Goal: Task Accomplishment & Management: Use online tool/utility

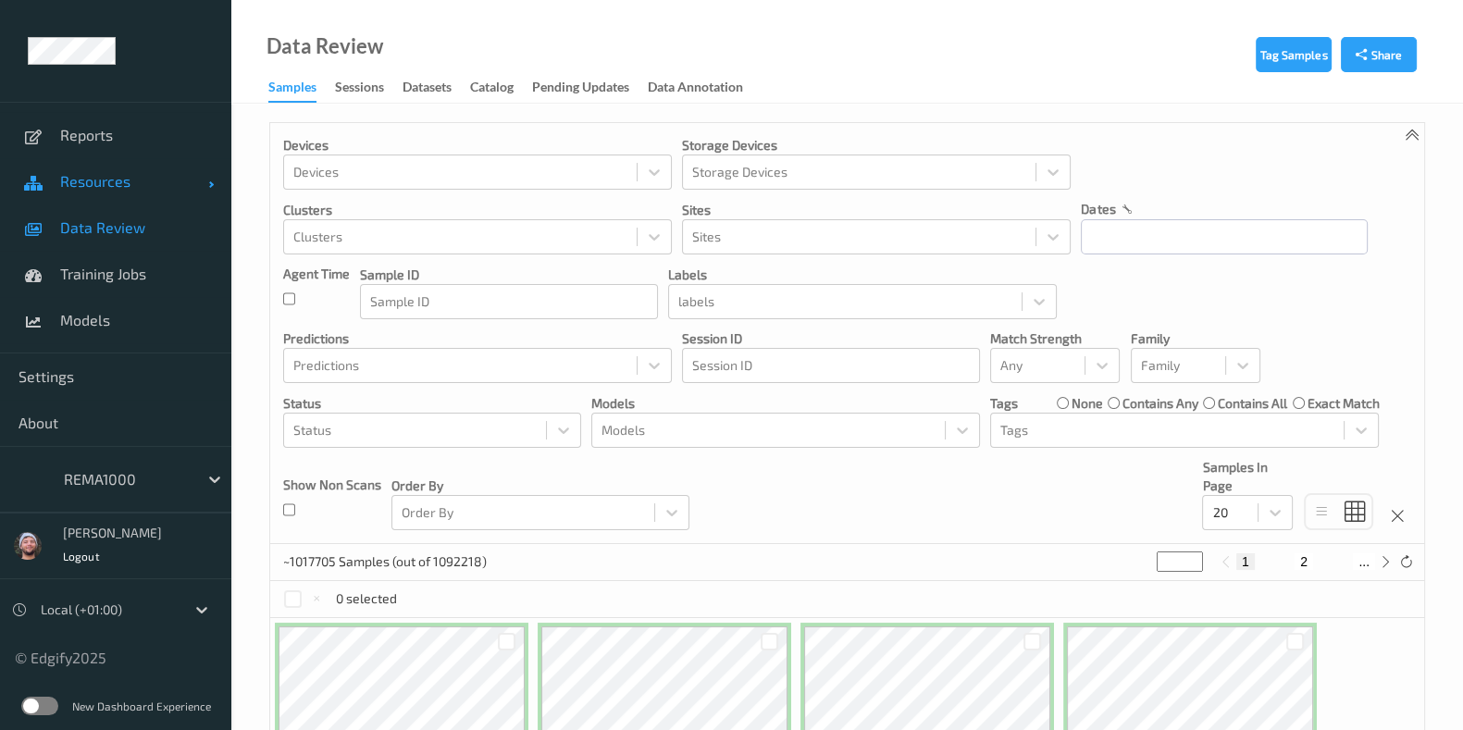
click at [157, 181] on span "Resources" at bounding box center [134, 181] width 148 height 19
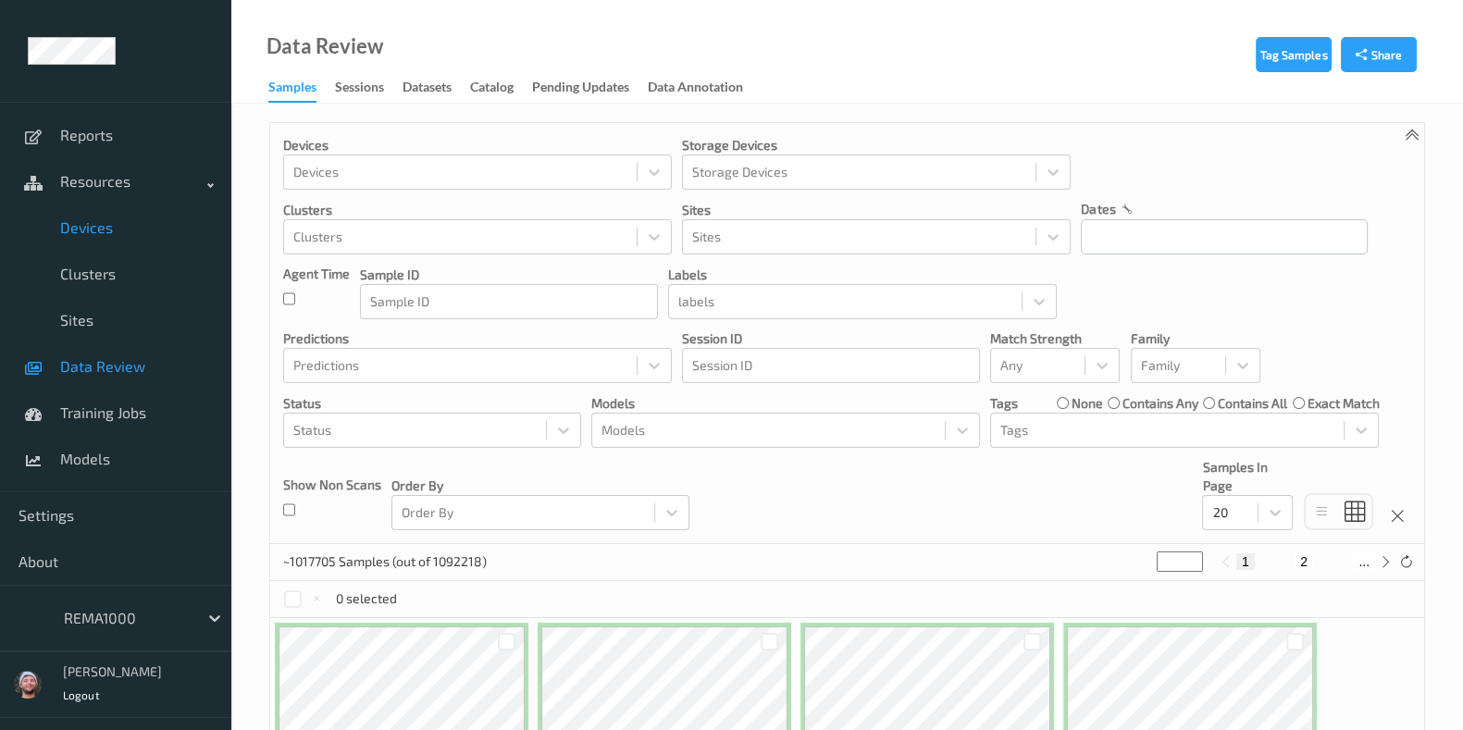
click at [141, 233] on span "Devices" at bounding box center [136, 227] width 153 height 19
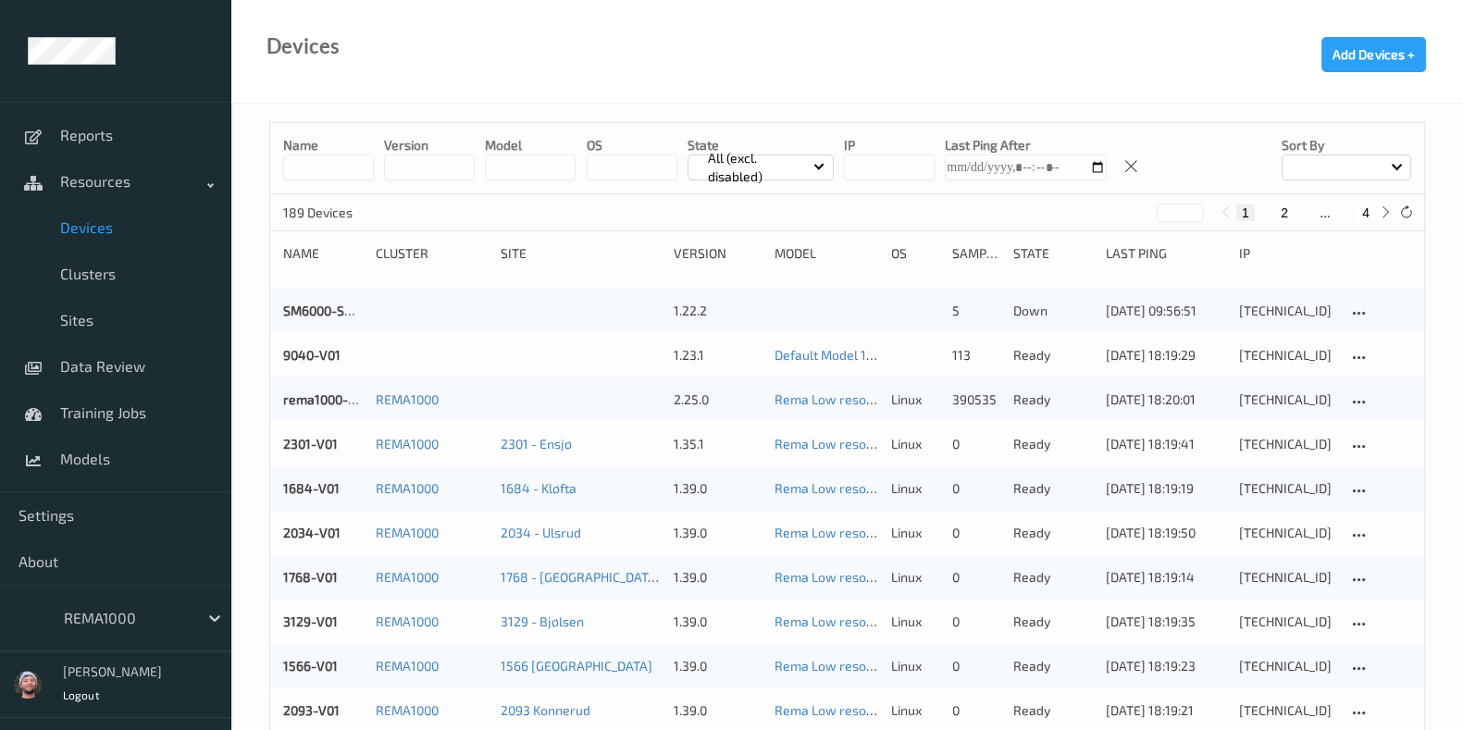
click at [1367, 213] on button "4" at bounding box center [1365, 212] width 19 height 17
type input "*"
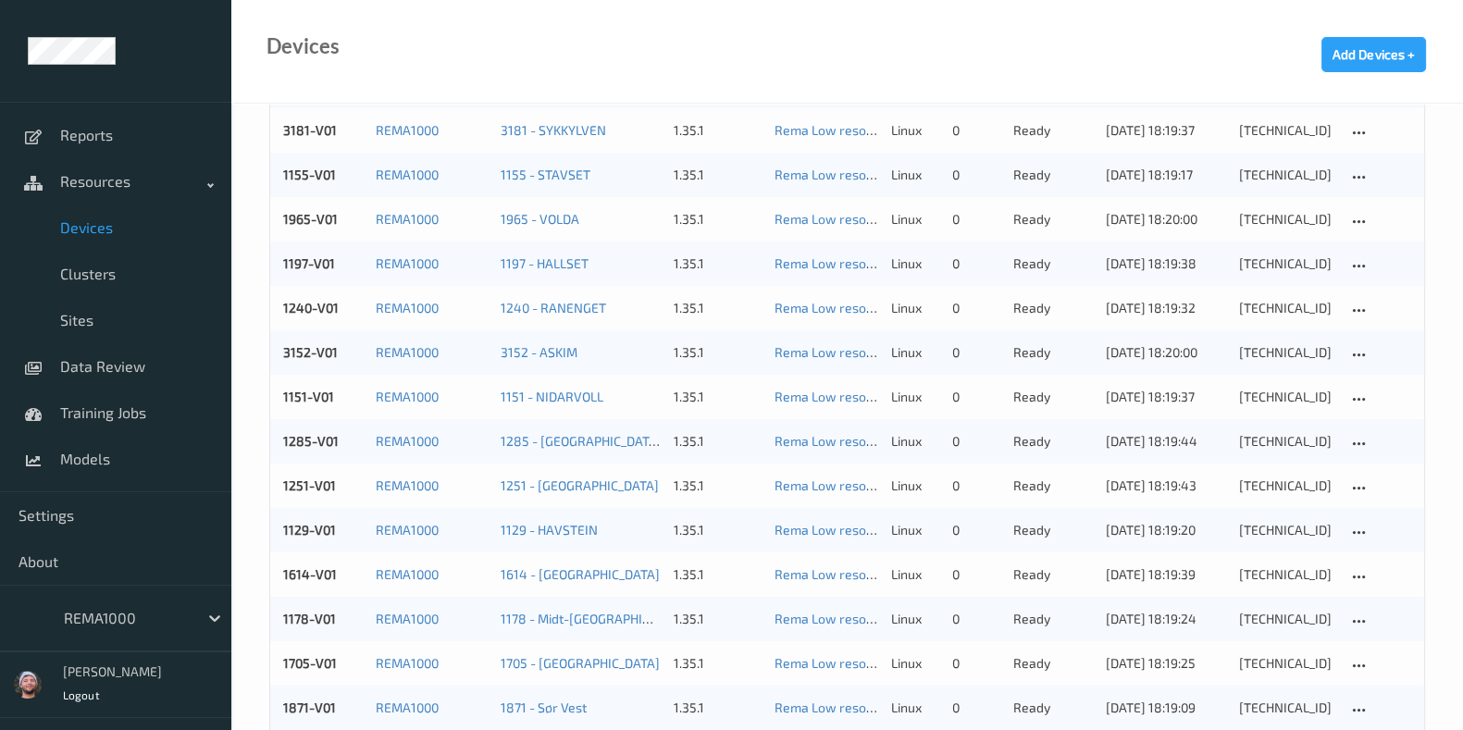
scroll to position [1328, 0]
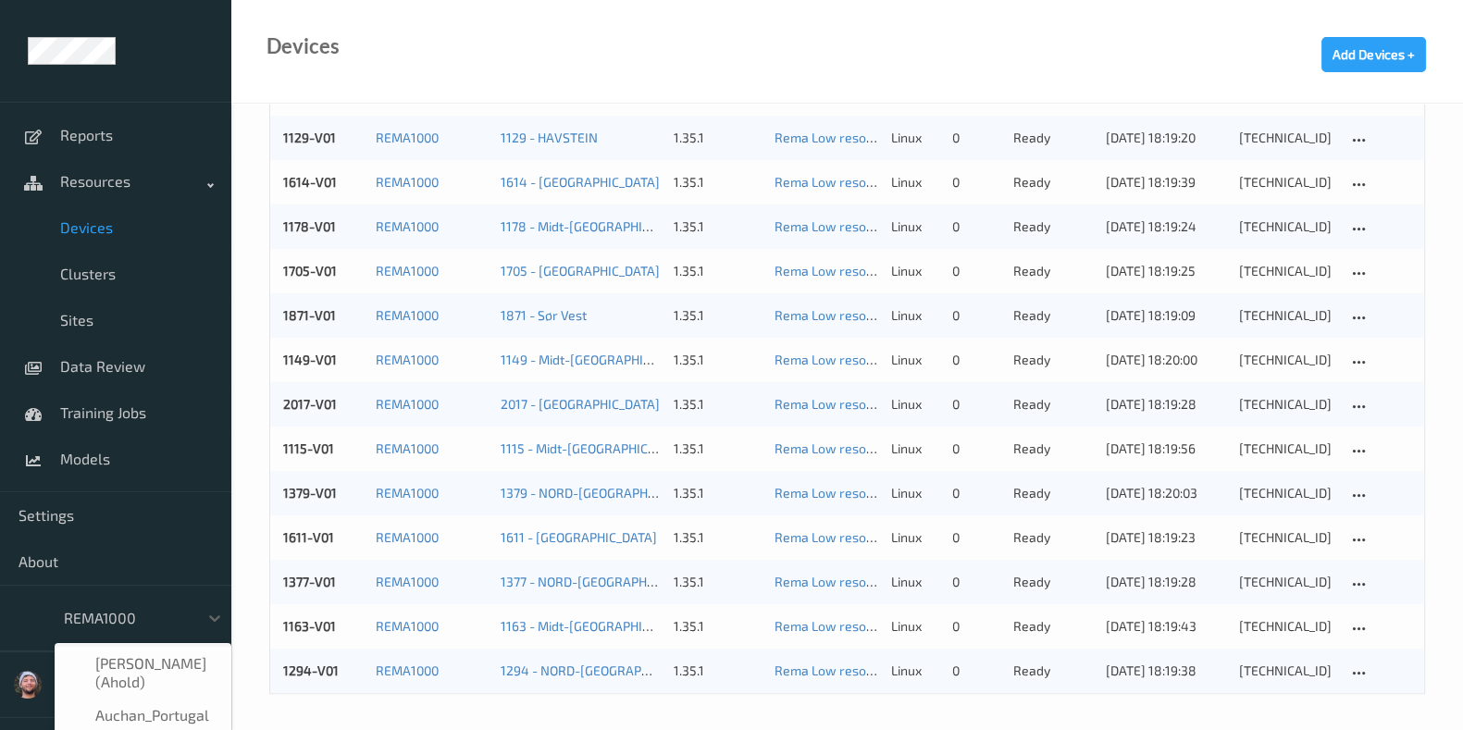
click at [120, 626] on div at bounding box center [126, 618] width 125 height 22
type input "h-"
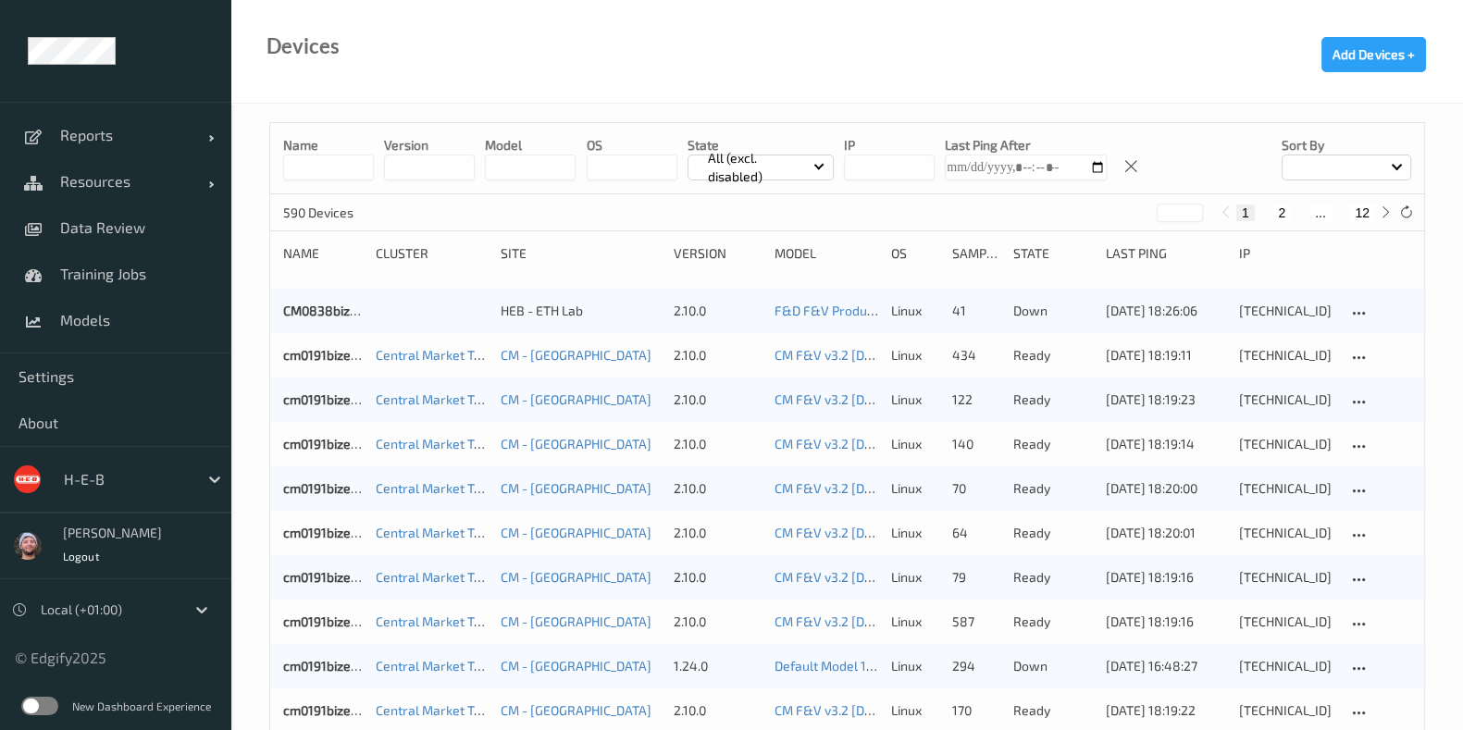
click at [1355, 210] on button "12" at bounding box center [1362, 212] width 26 height 17
type input "**"
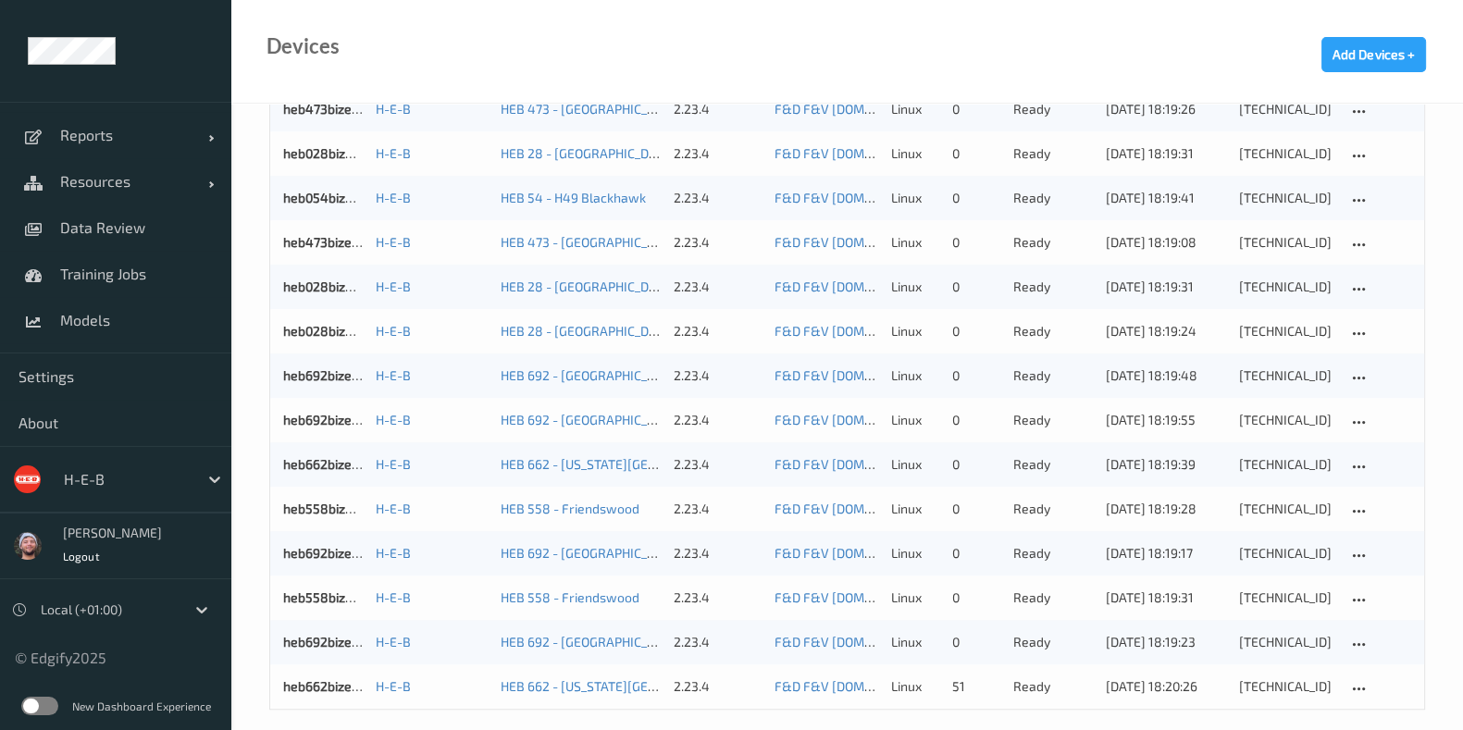
scroll to position [1373, 0]
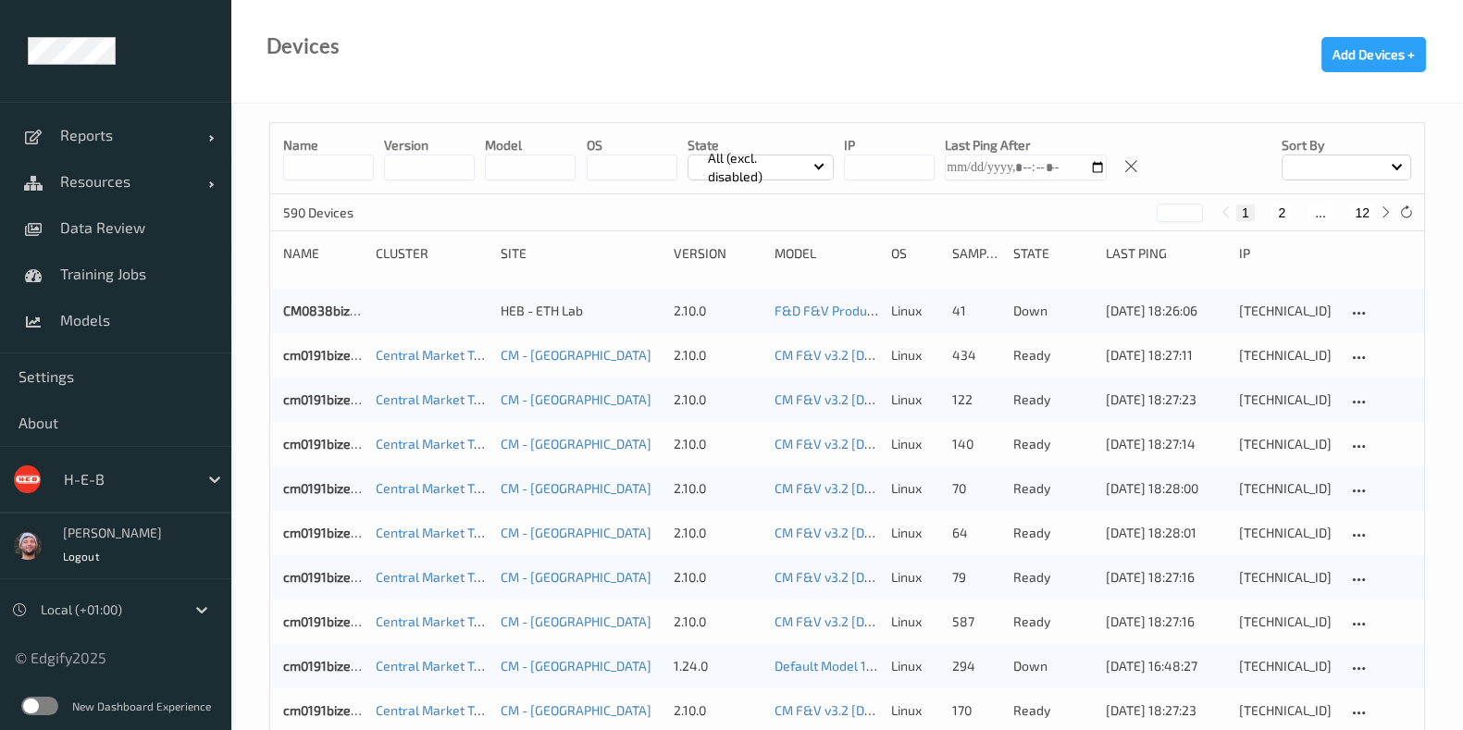
click at [1367, 207] on button "12" at bounding box center [1362, 212] width 26 height 17
type input "**"
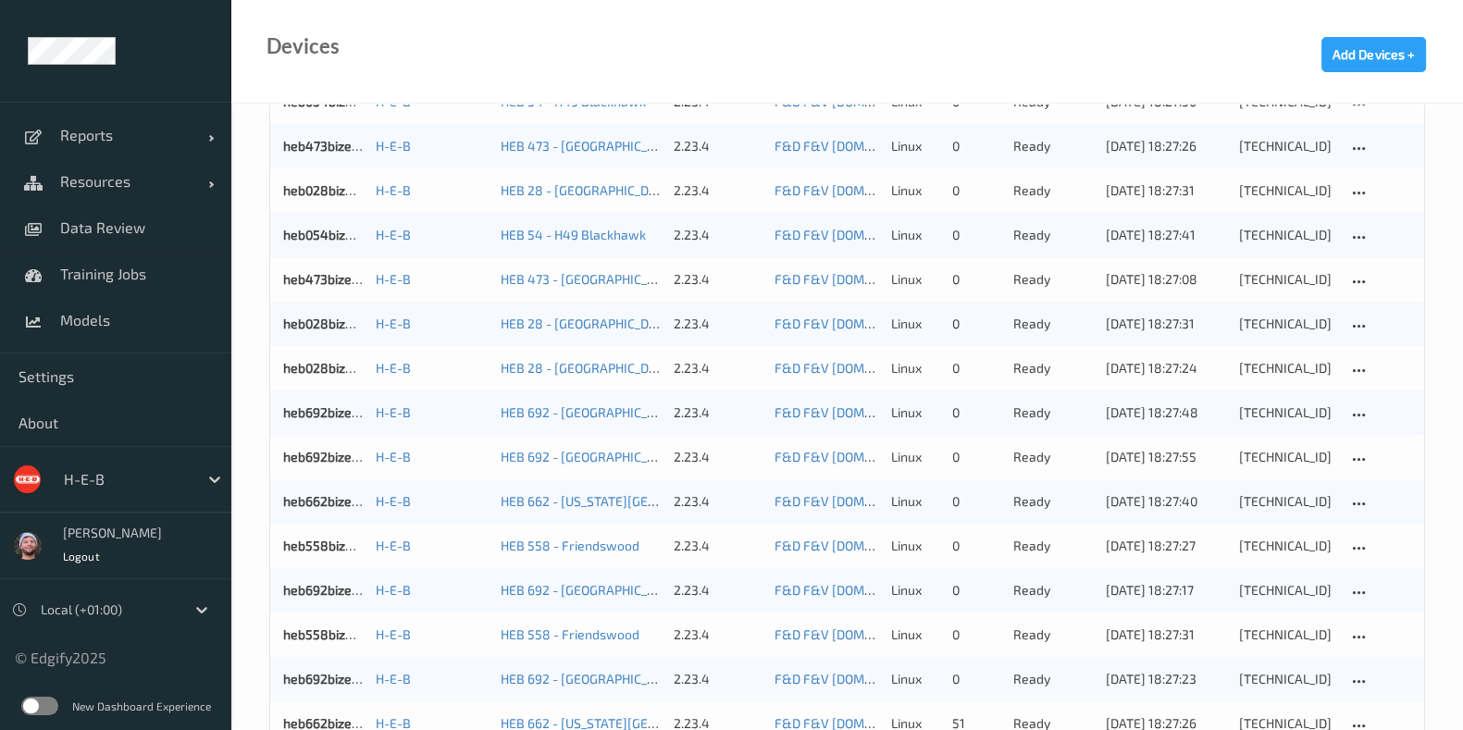
scroll to position [1373, 0]
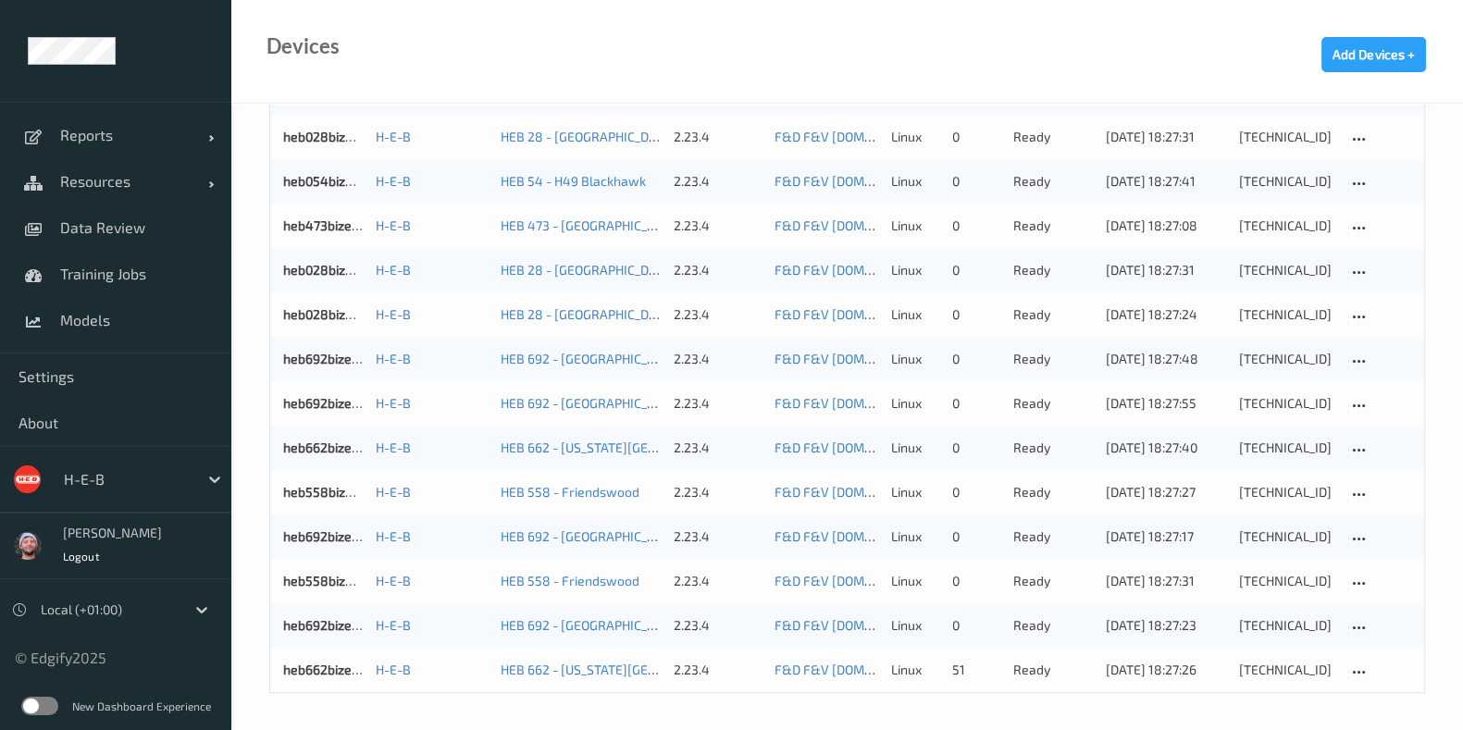
click at [91, 473] on div at bounding box center [126, 479] width 125 height 22
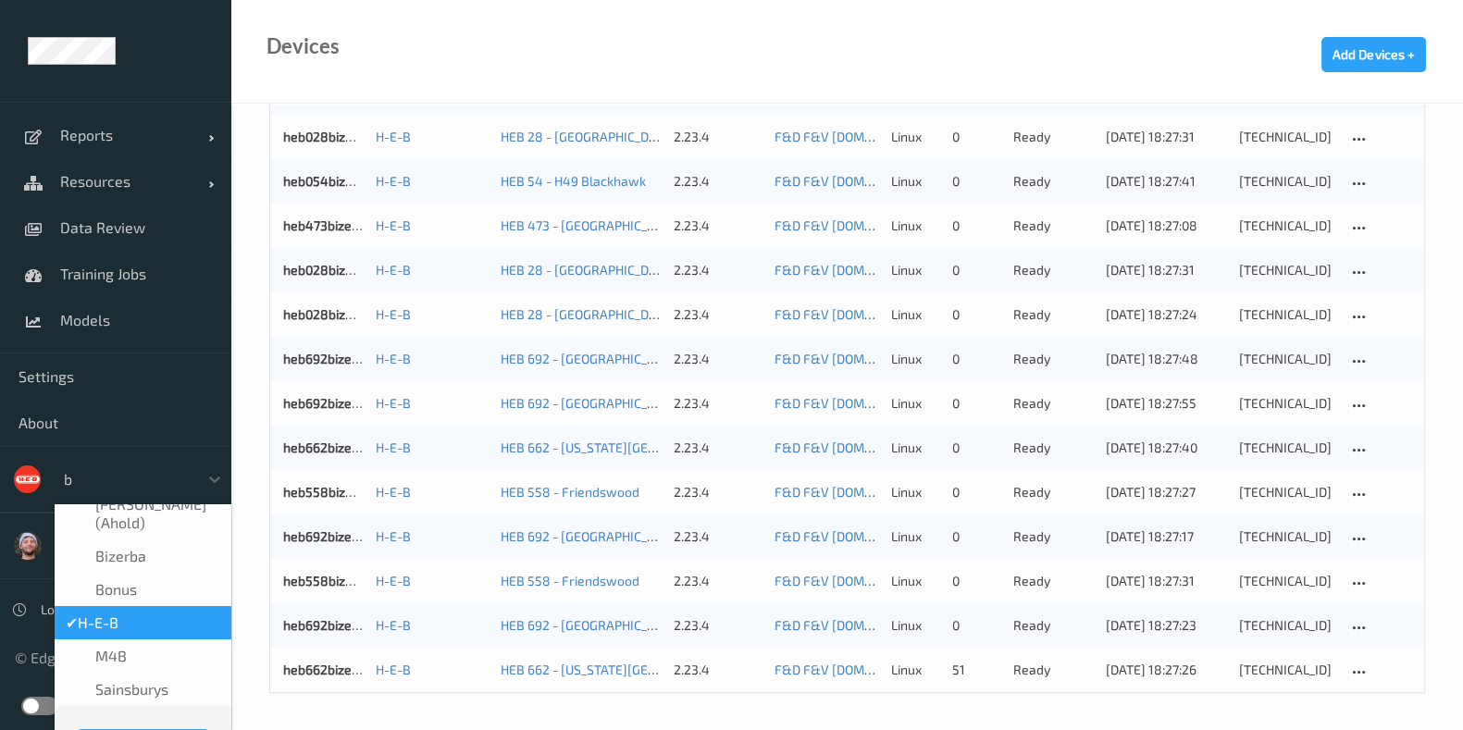
scroll to position [1, 0]
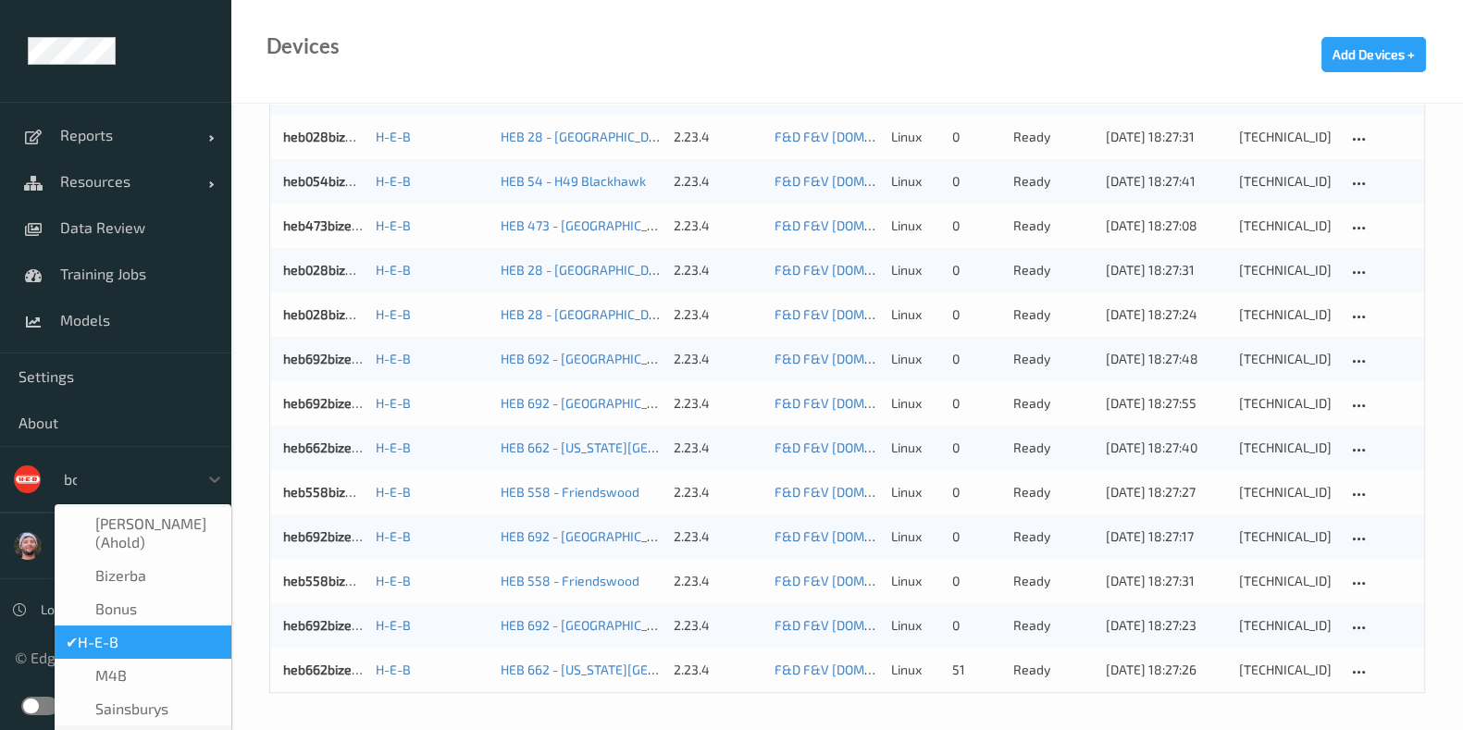
type input "bonu"
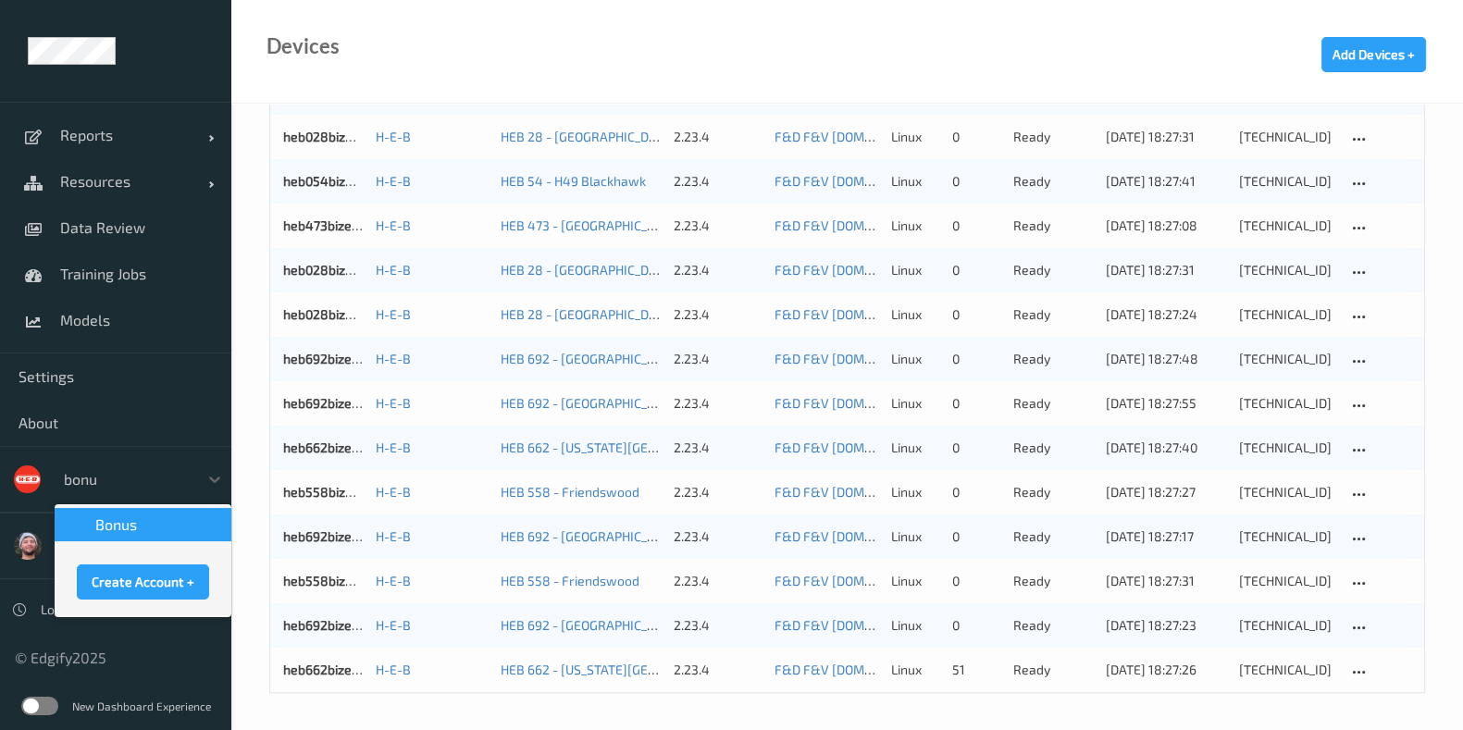
scroll to position [0, 0]
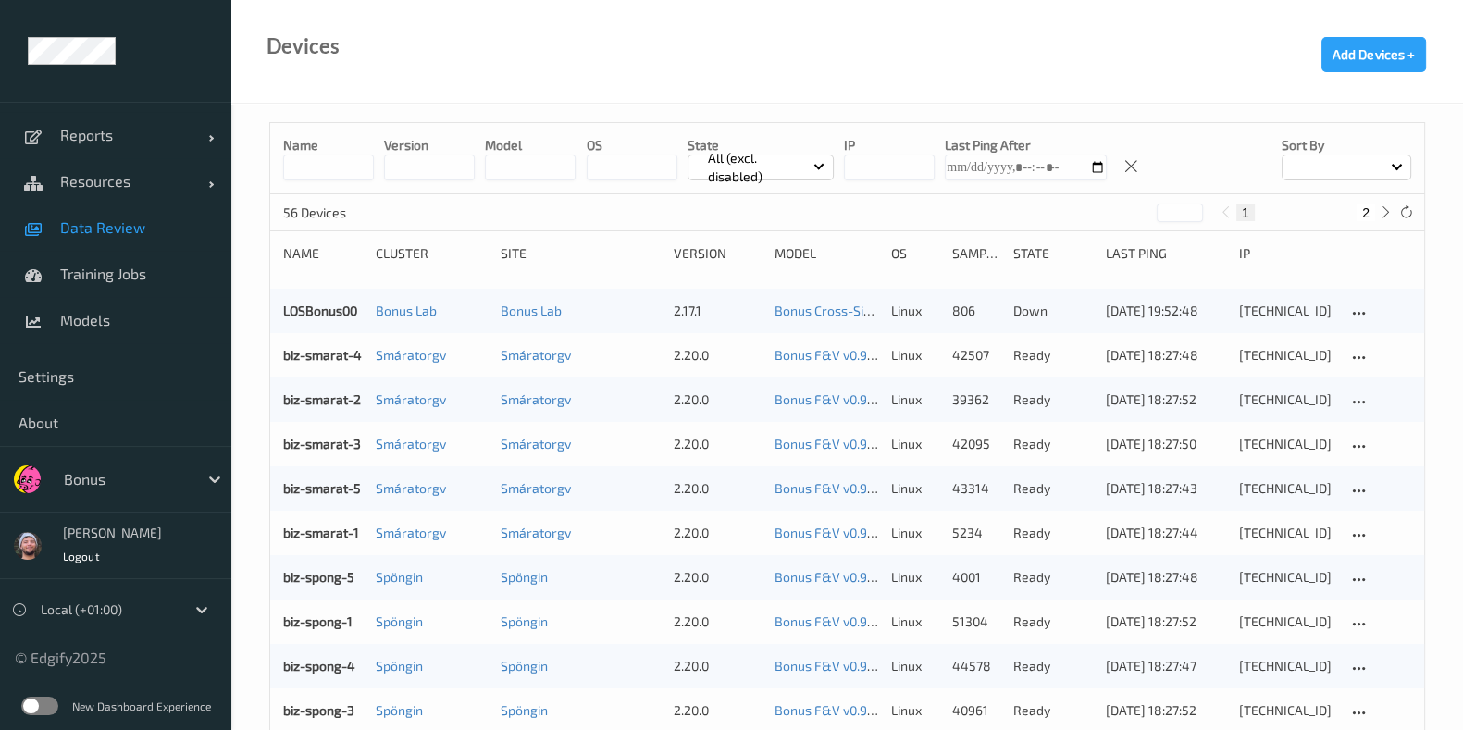
click at [123, 230] on span "Data Review" at bounding box center [136, 227] width 153 height 19
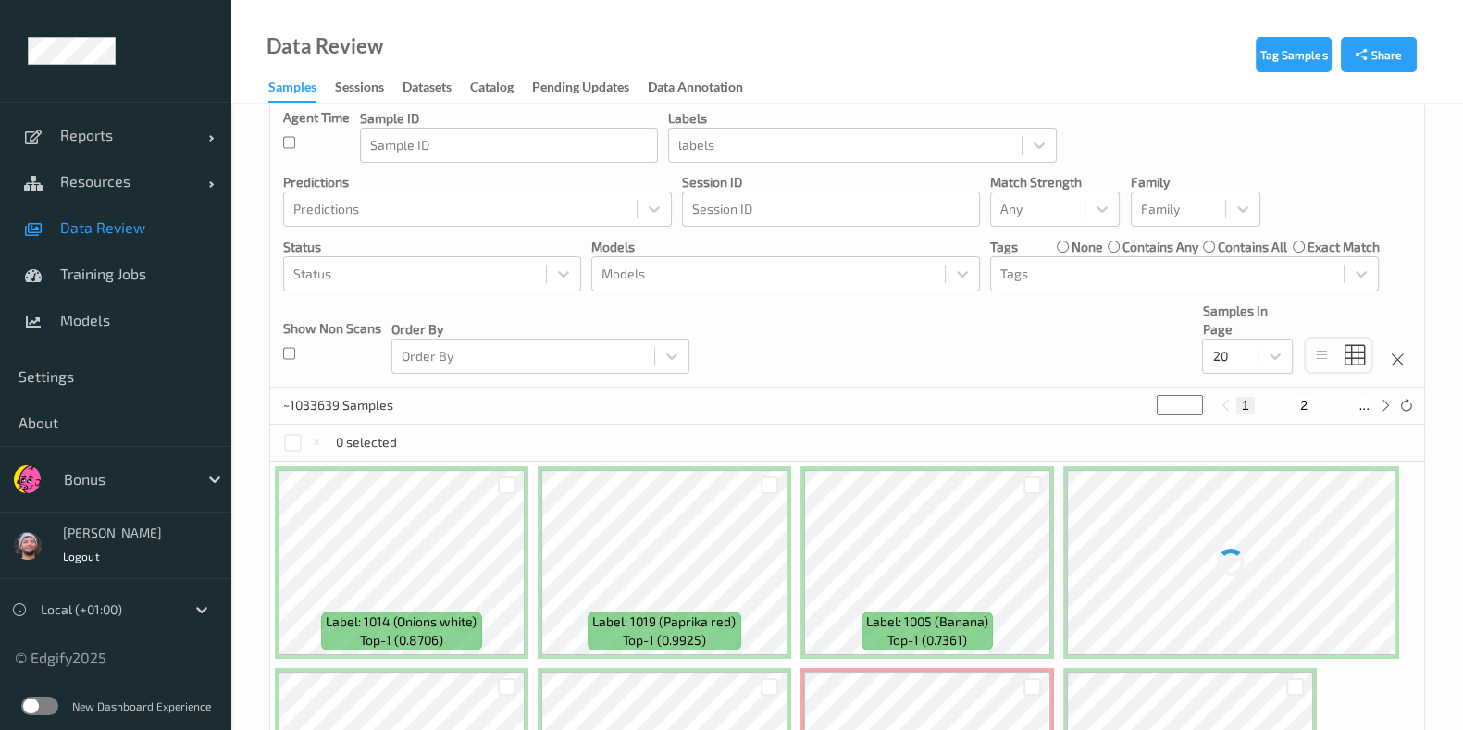
scroll to position [154, 0]
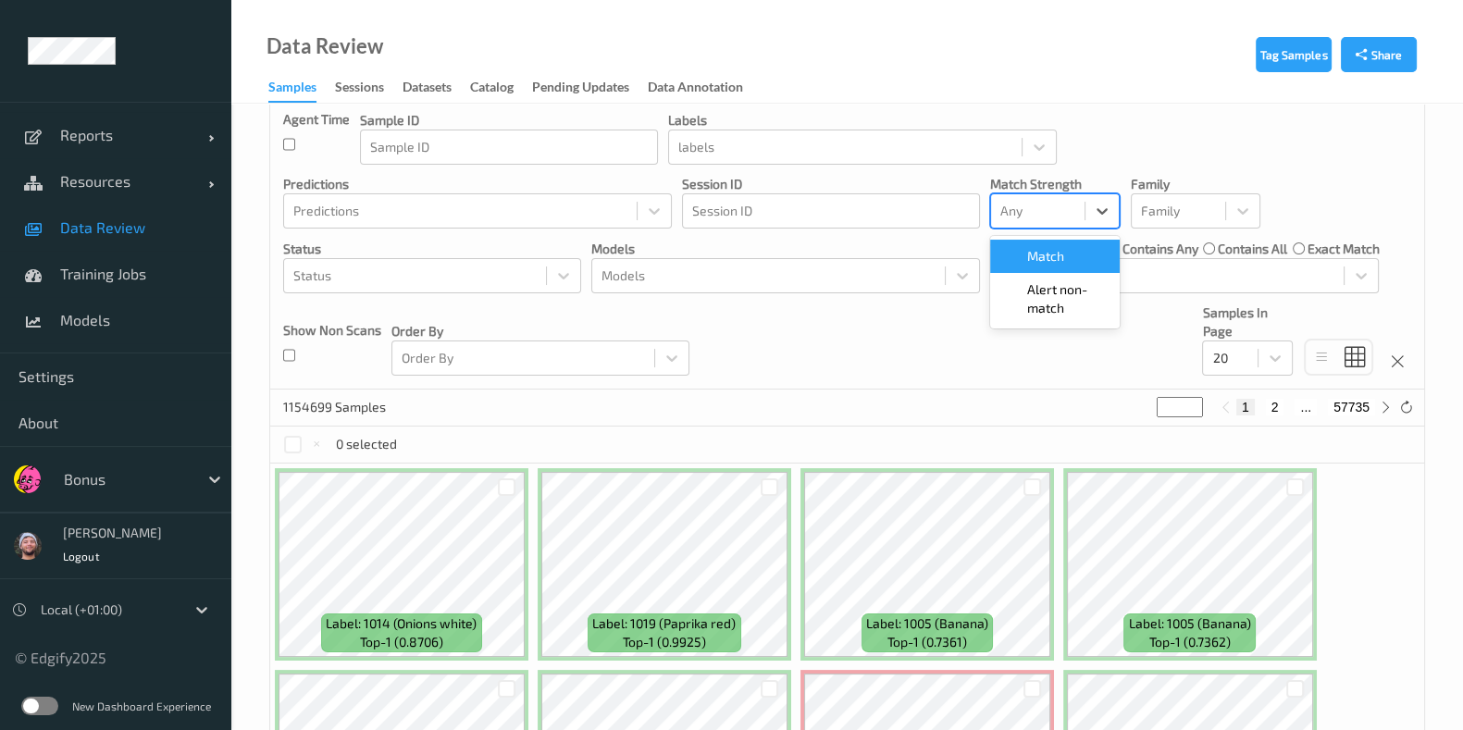
click at [1074, 200] on div at bounding box center [1037, 211] width 75 height 22
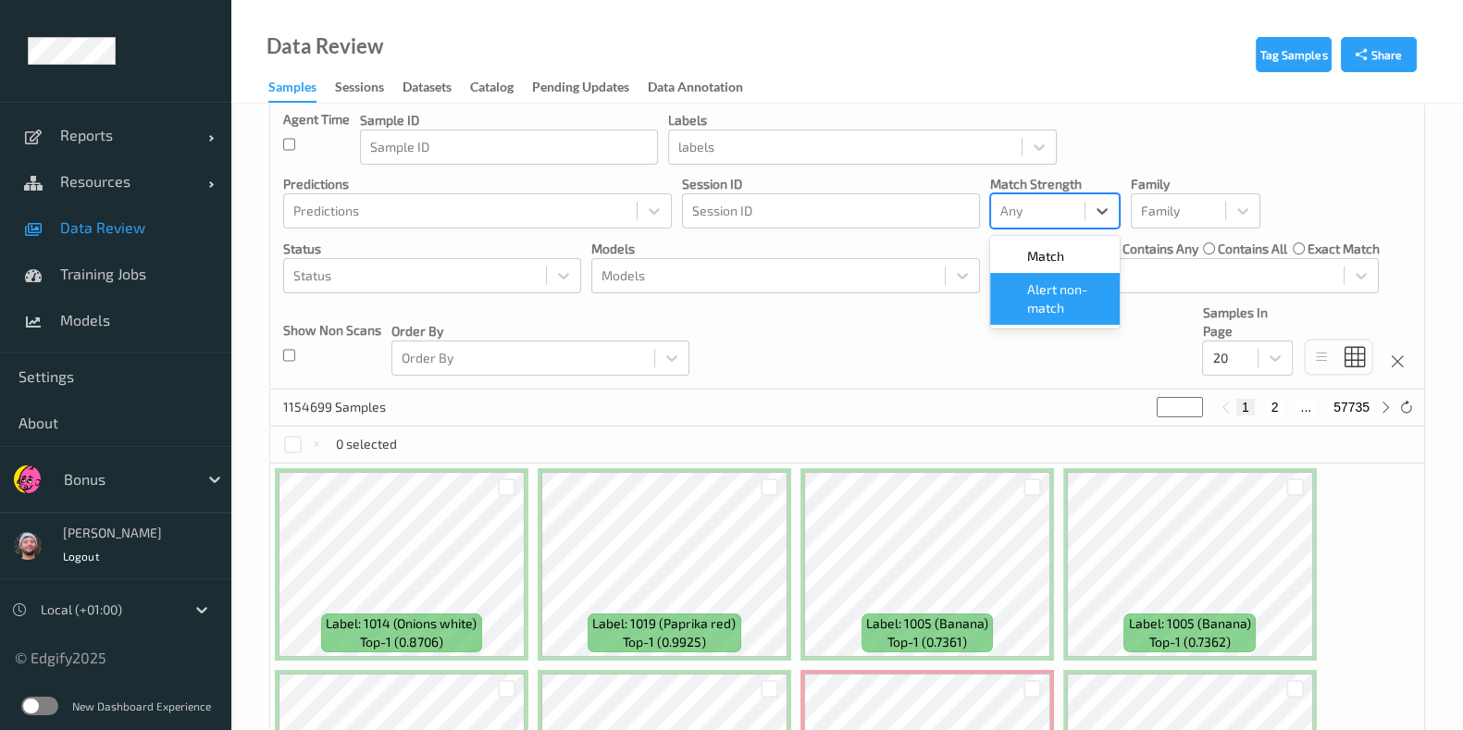
click at [1026, 325] on div "Match    Alert non-match" at bounding box center [1055, 282] width 130 height 93
click at [1026, 308] on span at bounding box center [1014, 298] width 26 height 37
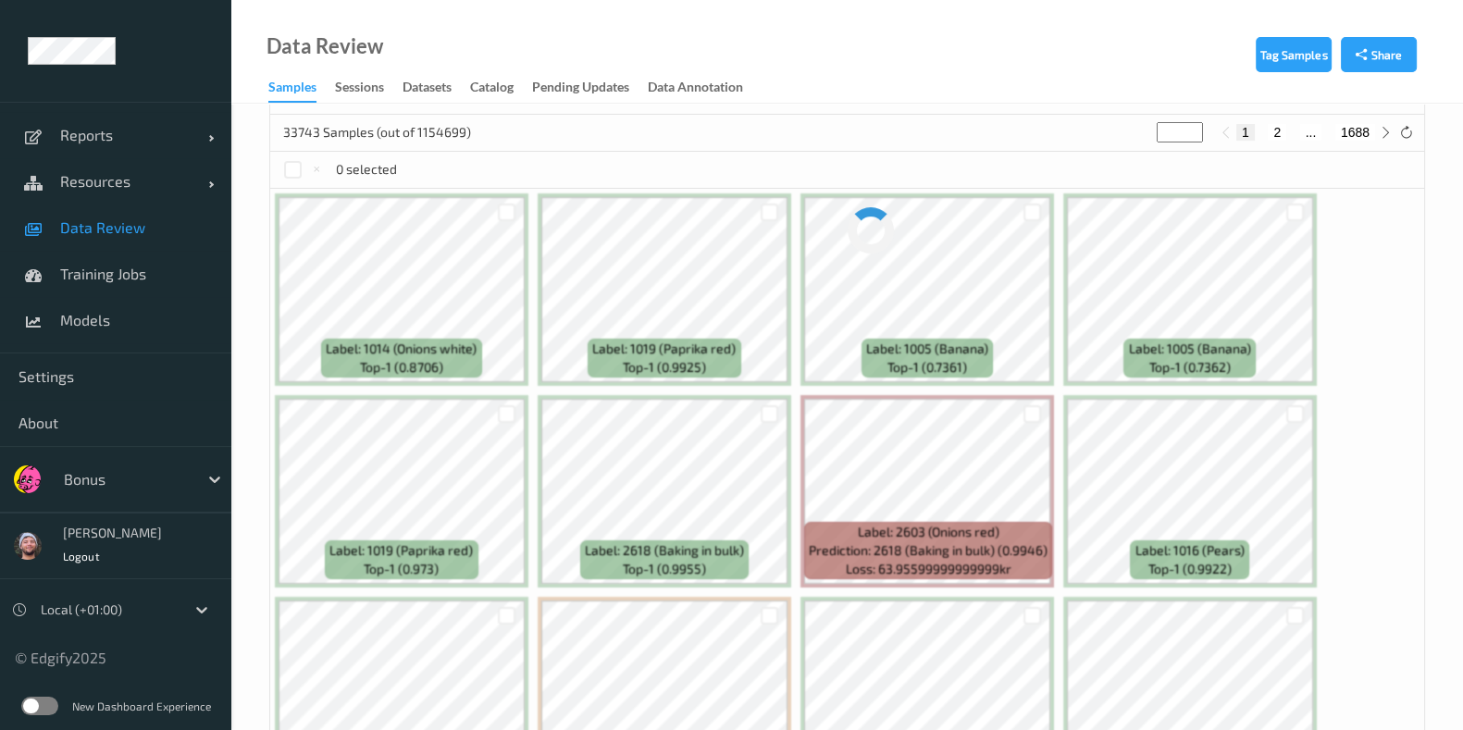
scroll to position [434, 0]
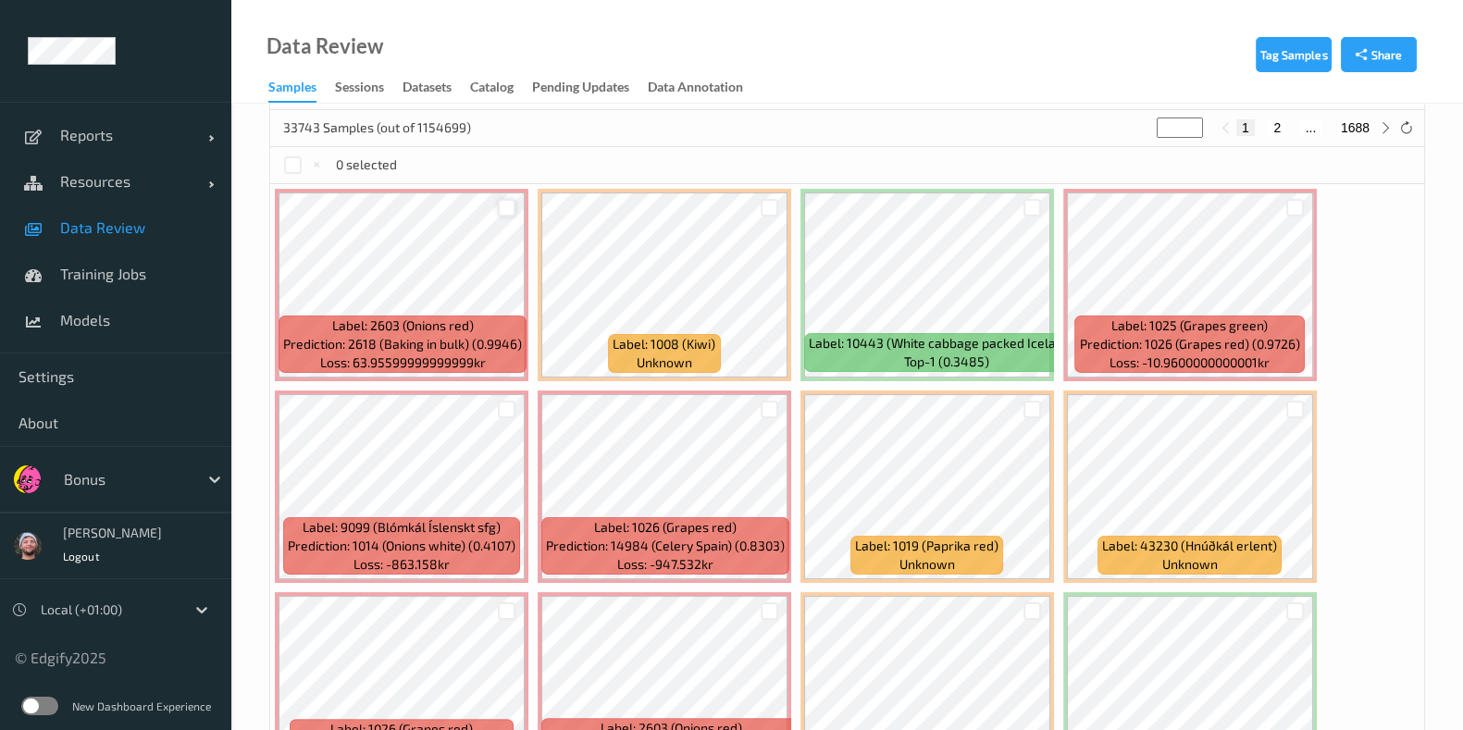
click at [509, 201] on div at bounding box center [507, 208] width 18 height 18
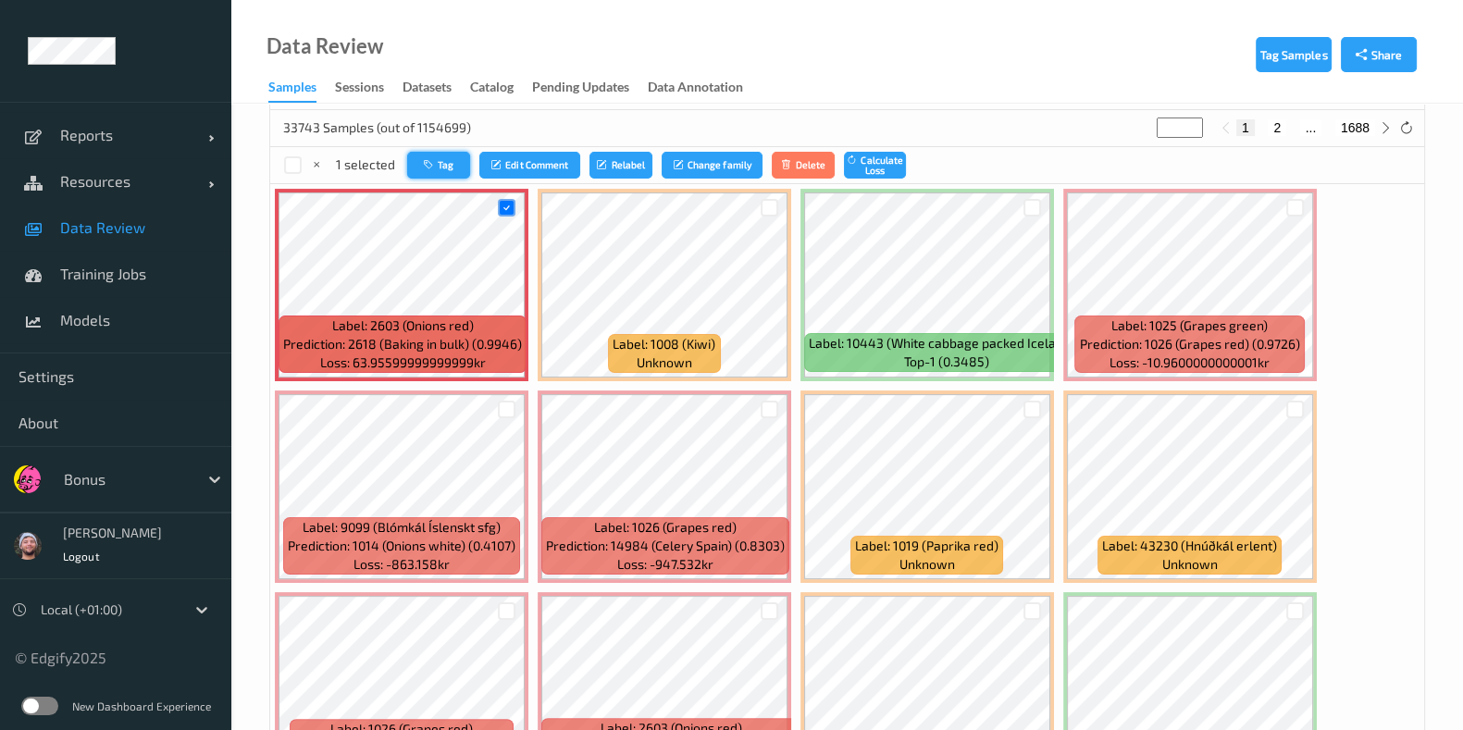
click at [425, 166] on icon "button" at bounding box center [431, 164] width 14 height 11
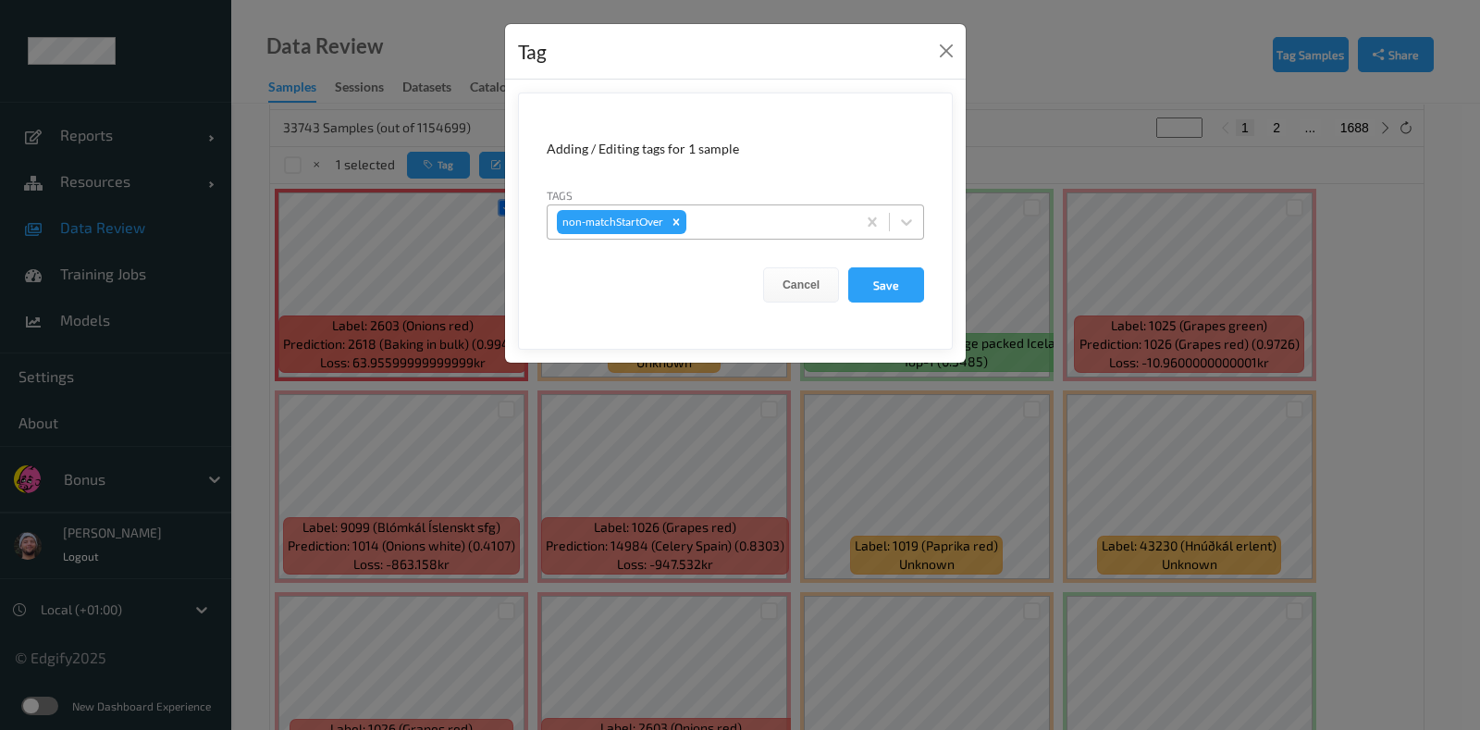
click at [733, 238] on div "non-matchStartOver" at bounding box center [735, 221] width 377 height 35
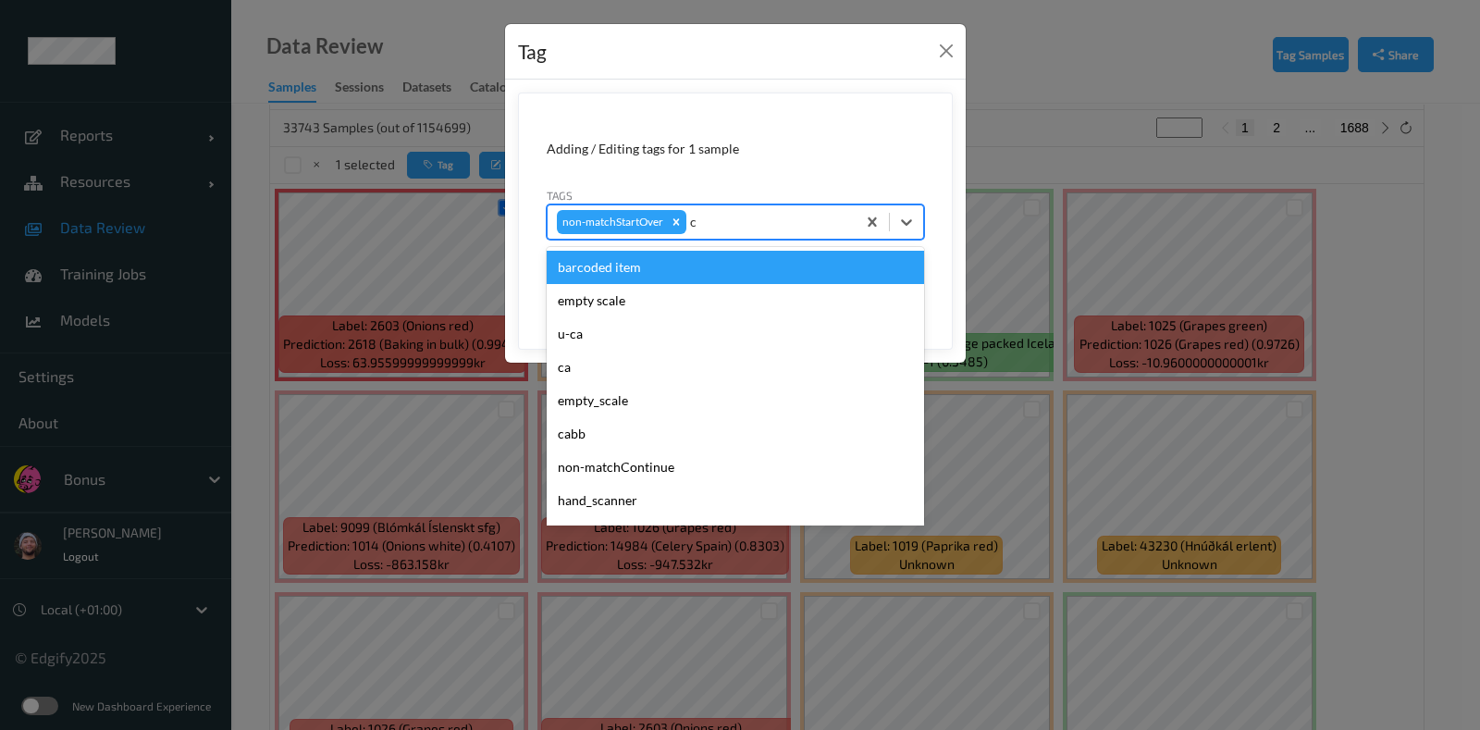
type input "ca"
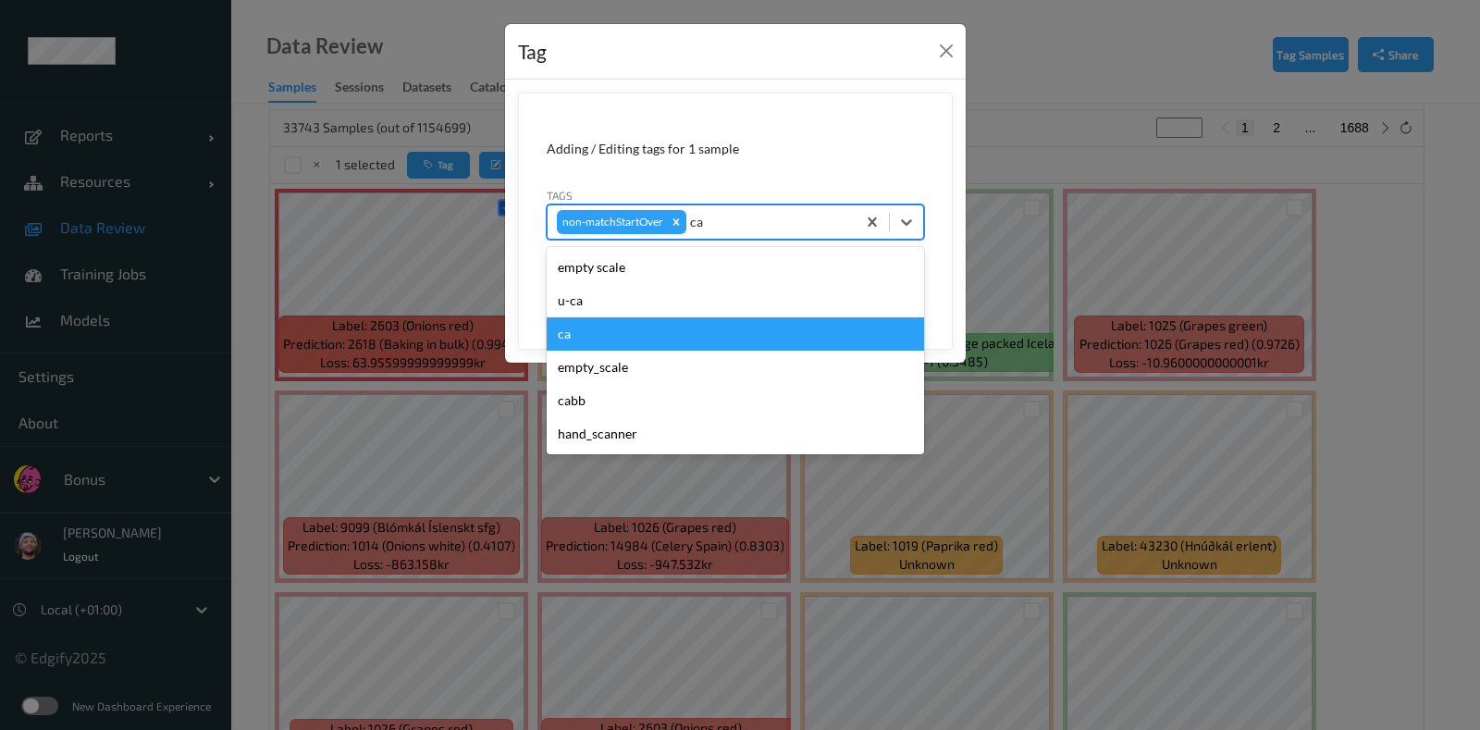
click at [750, 329] on div "ca" at bounding box center [735, 333] width 377 height 33
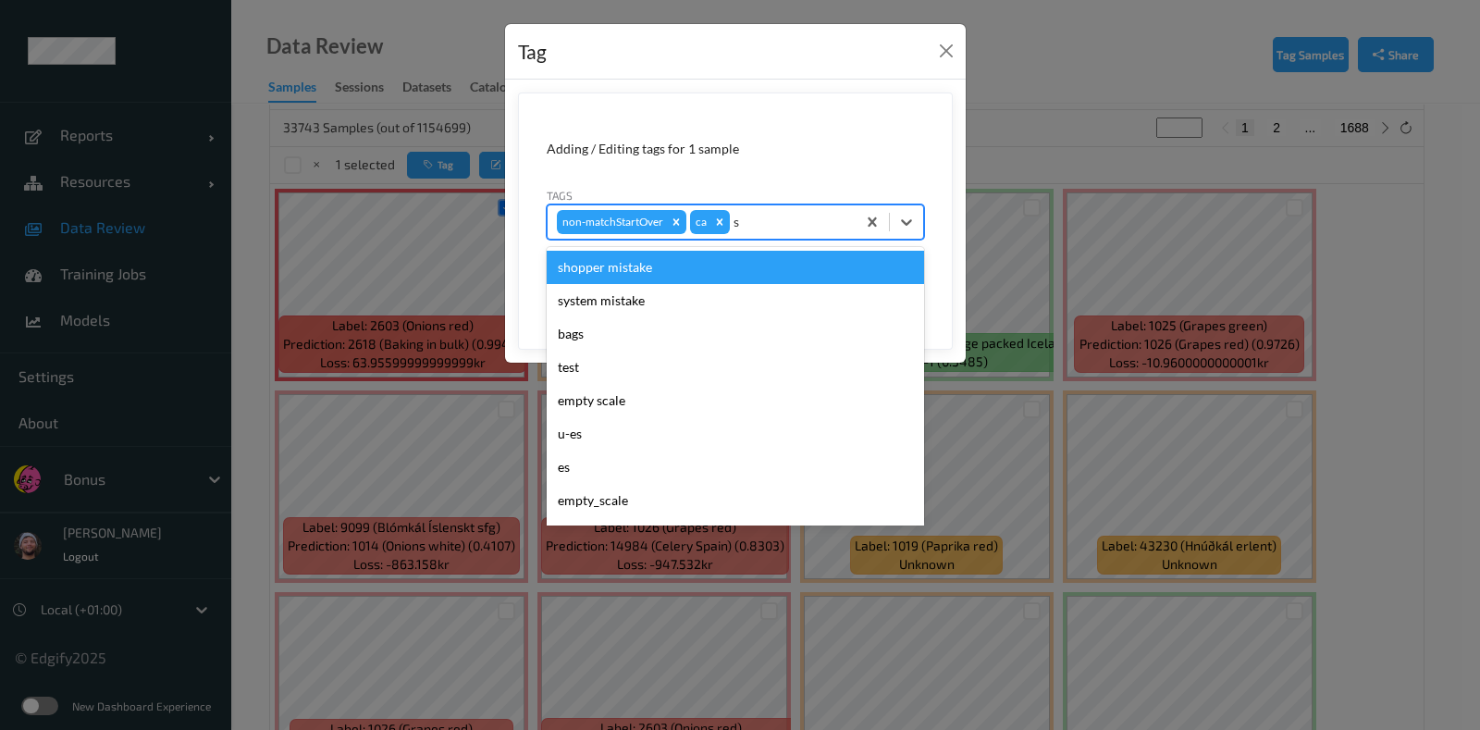
type input "sh"
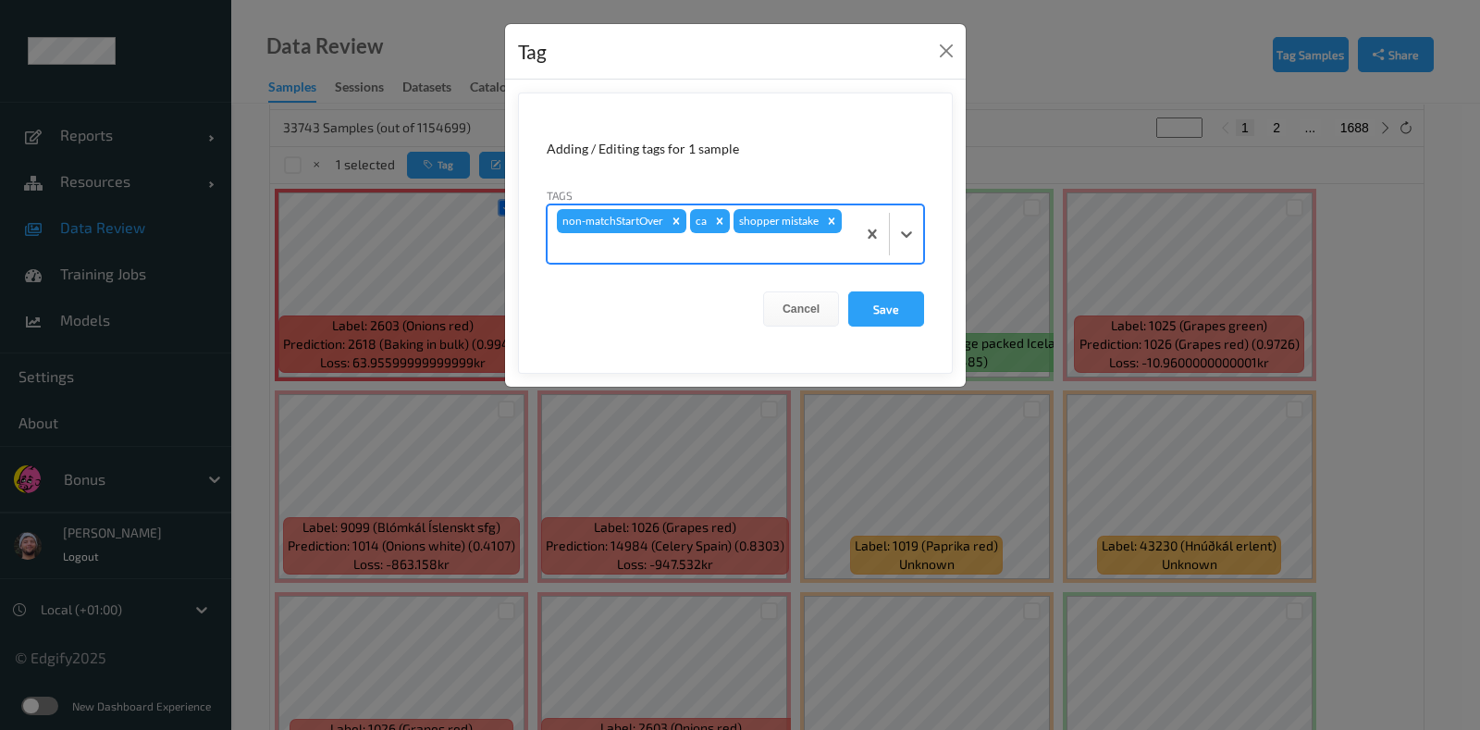
click at [848, 291] on button "Save" at bounding box center [886, 308] width 76 height 35
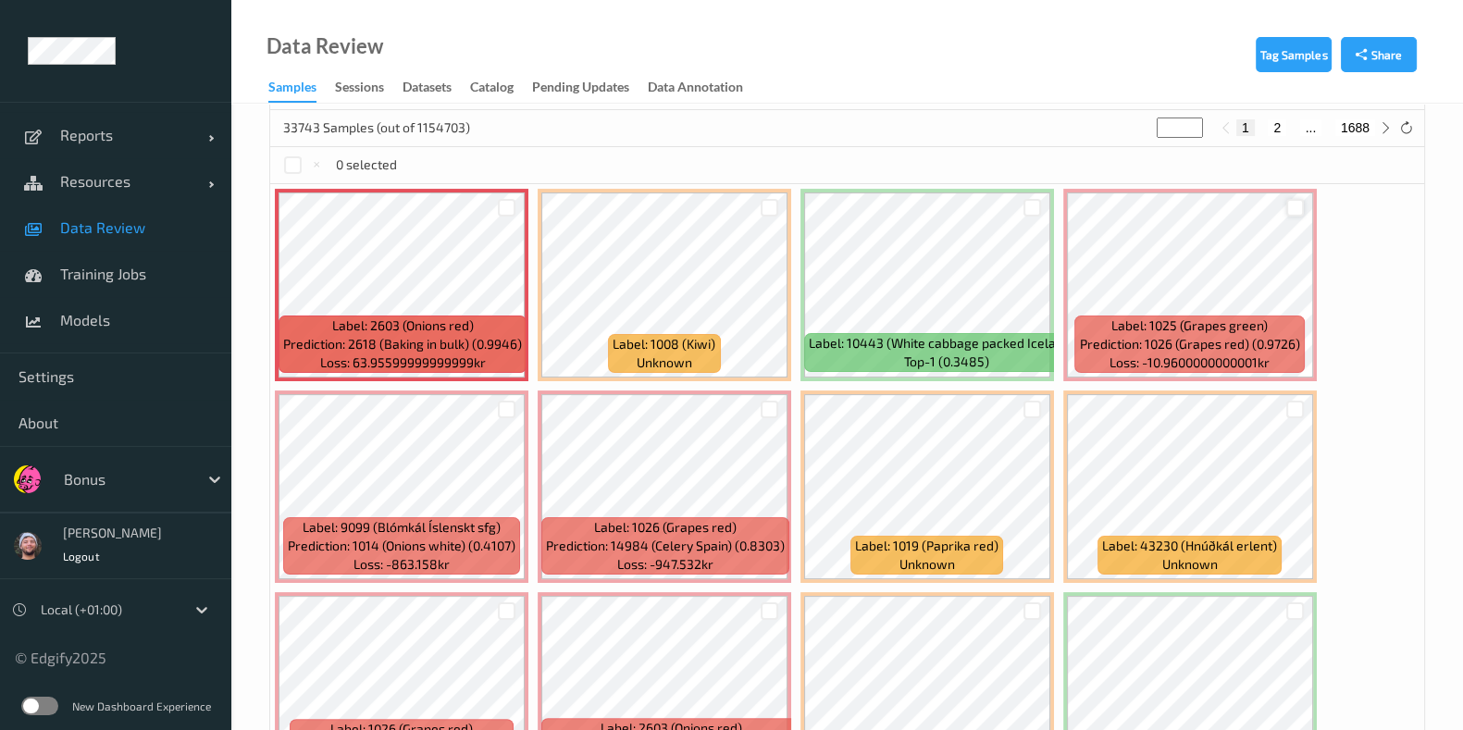
click at [1290, 205] on div at bounding box center [1295, 208] width 18 height 18
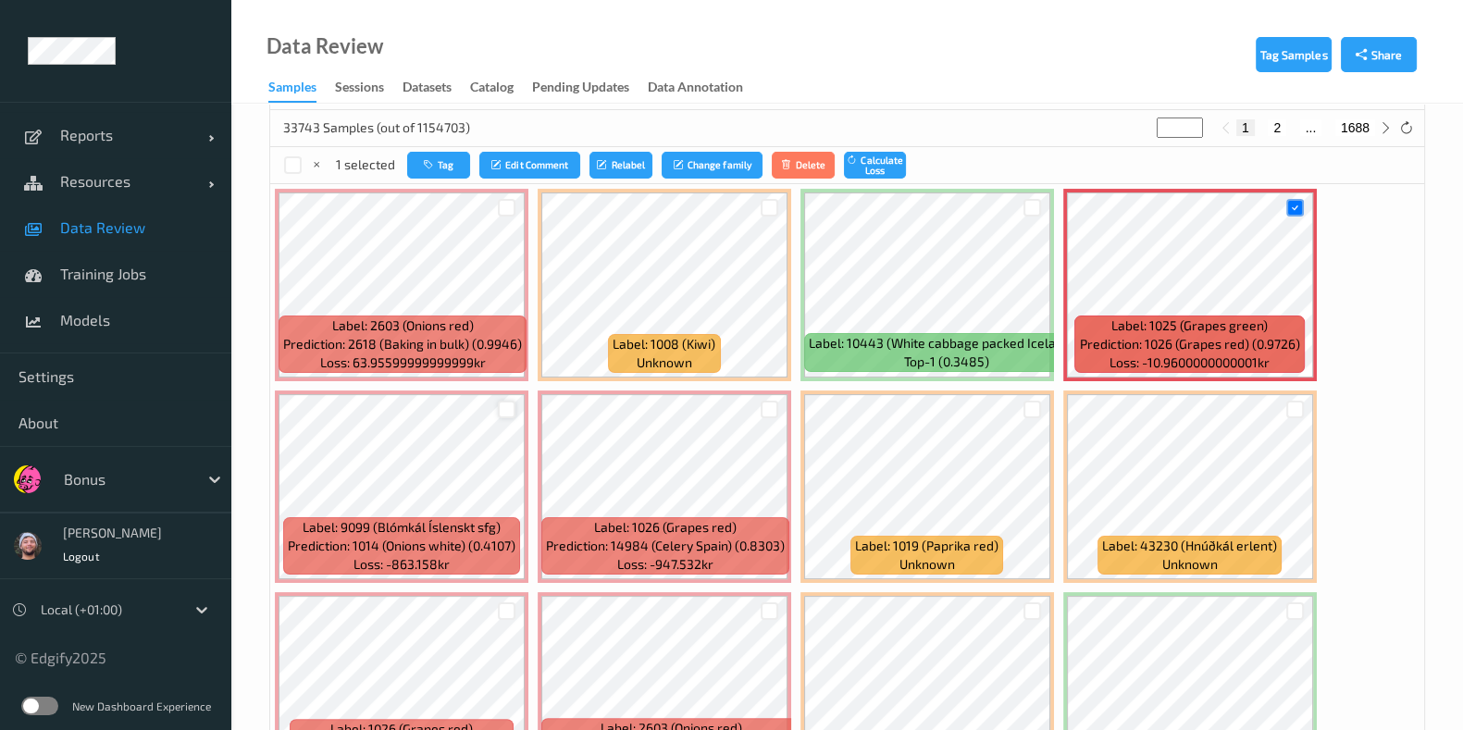
click at [505, 404] on div at bounding box center [507, 410] width 18 height 18
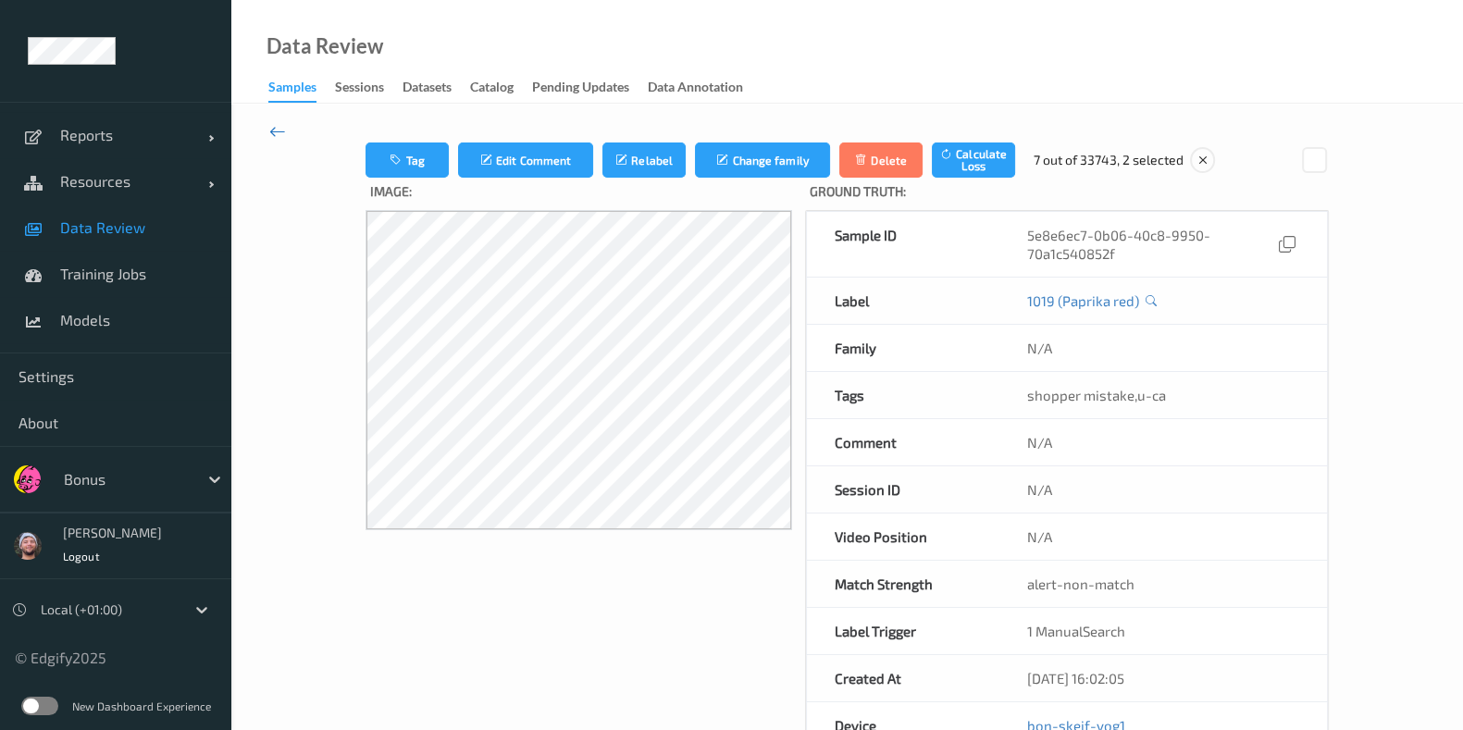
click at [278, 127] on icon at bounding box center [277, 131] width 17 height 20
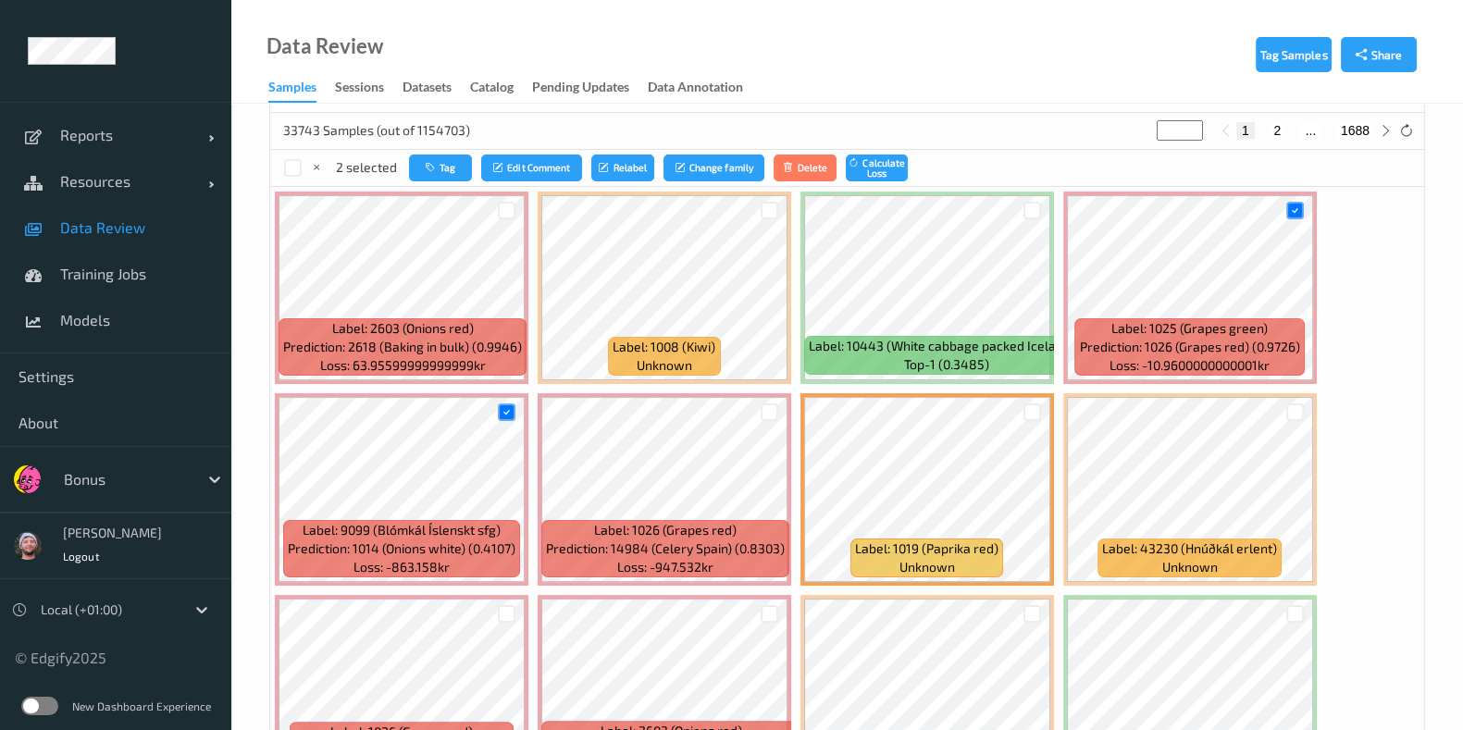
scroll to position [434, 0]
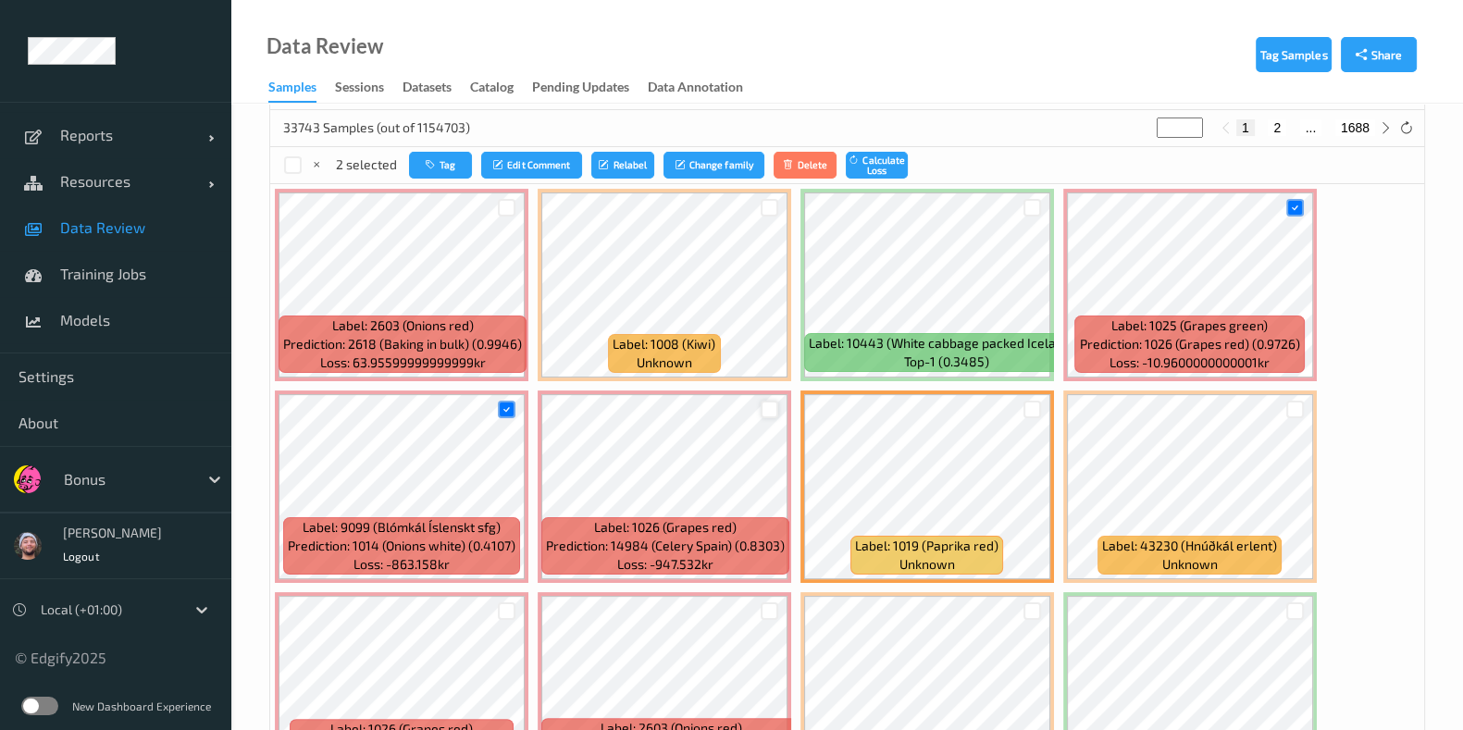
click at [760, 413] on div at bounding box center [769, 410] width 18 height 18
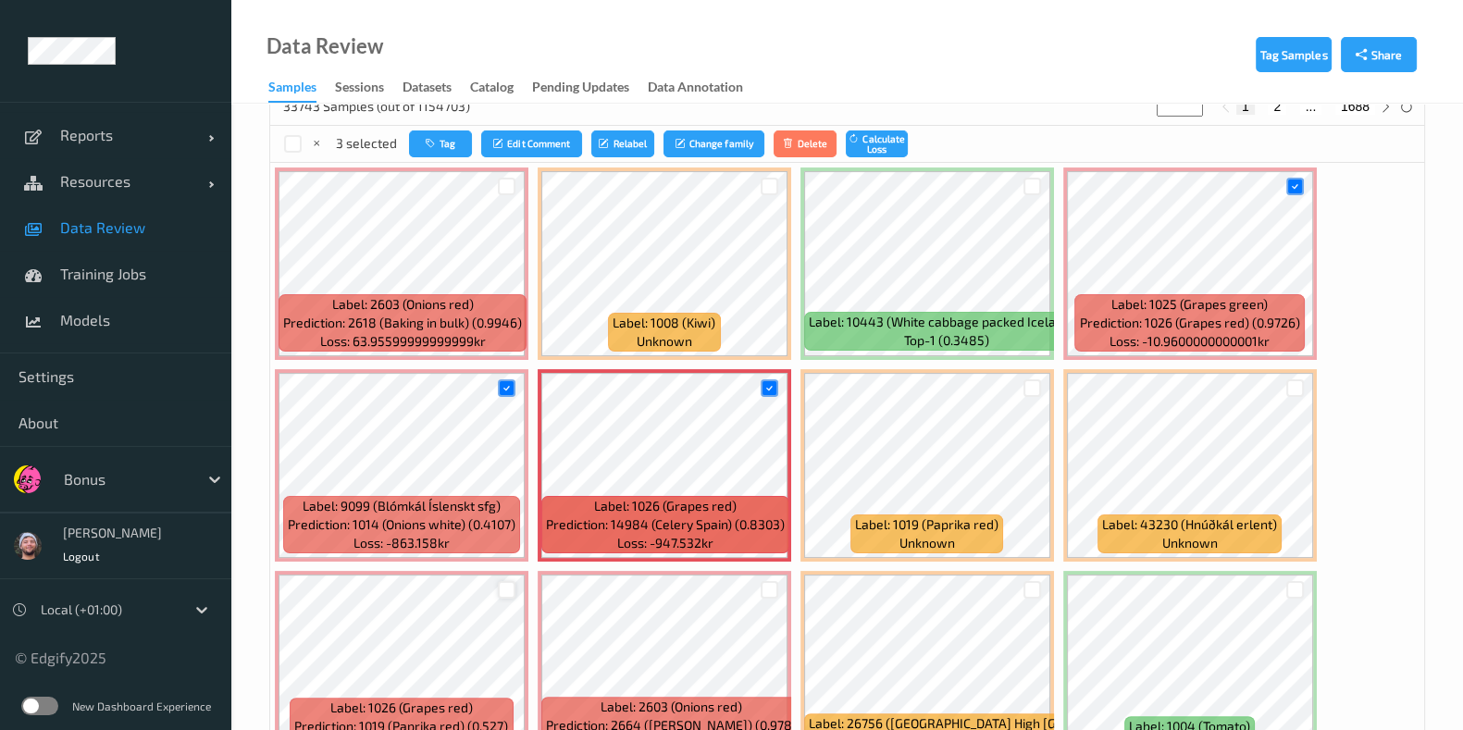
scroll to position [454, 0]
click at [444, 150] on button "Tag" at bounding box center [440, 144] width 63 height 27
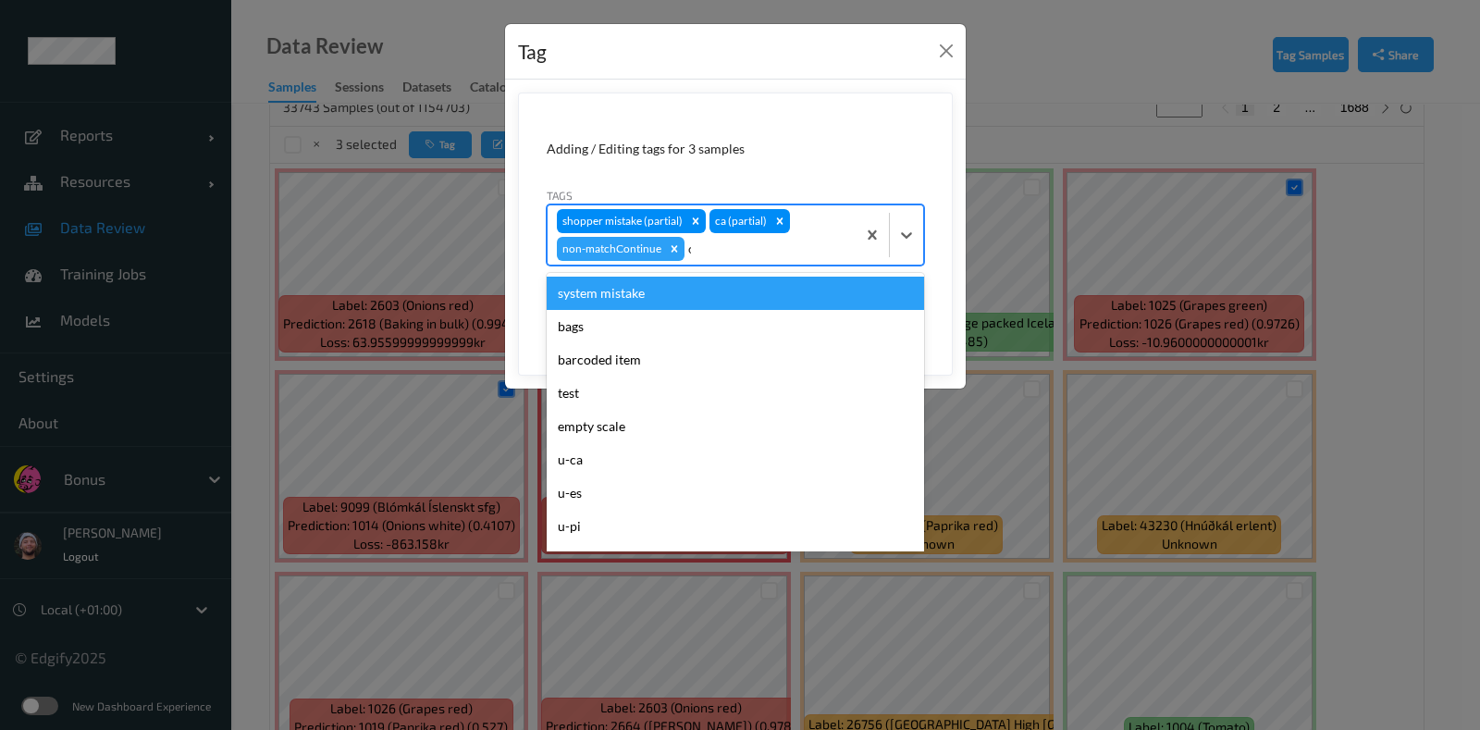
click at [786, 252] on div "c" at bounding box center [767, 249] width 158 height 22
type input "ca"
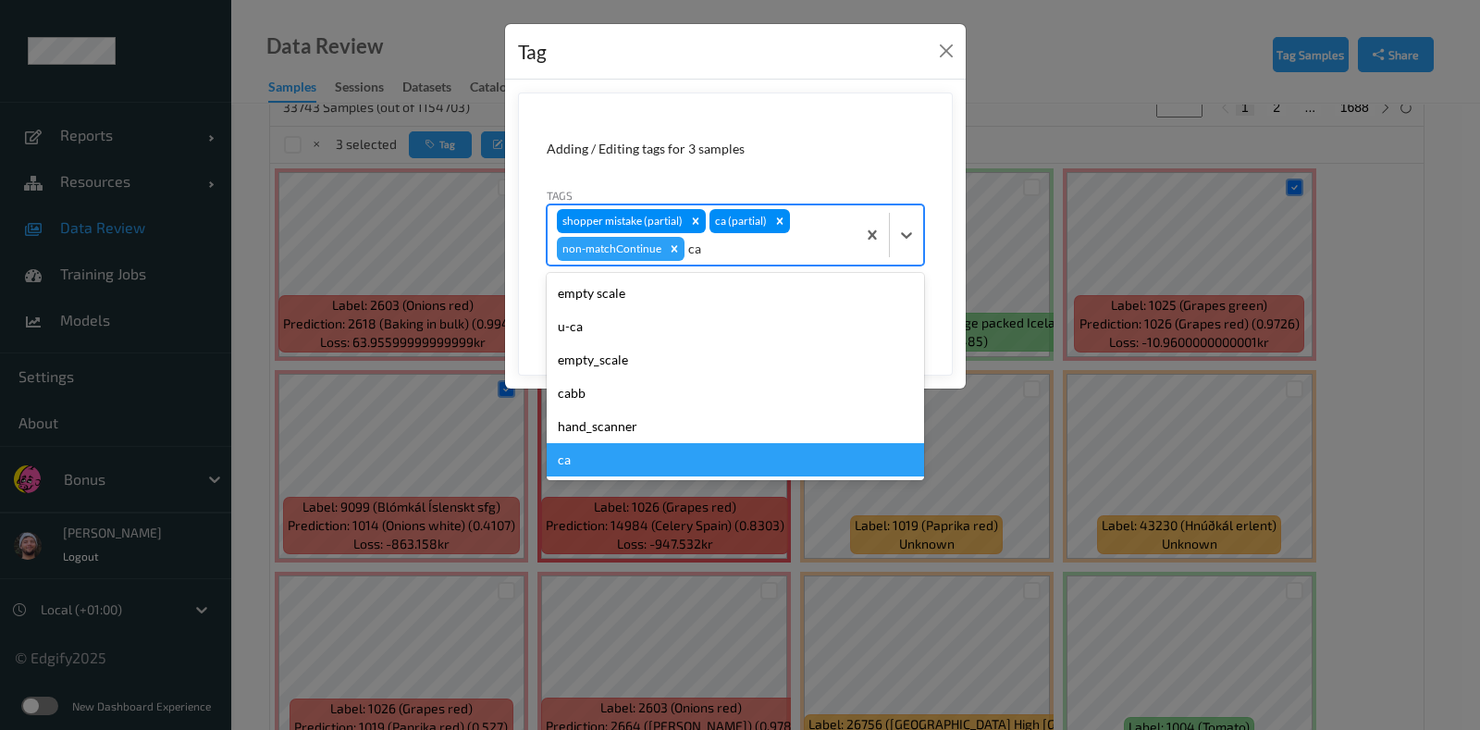
click at [611, 463] on div "ca" at bounding box center [735, 459] width 377 height 33
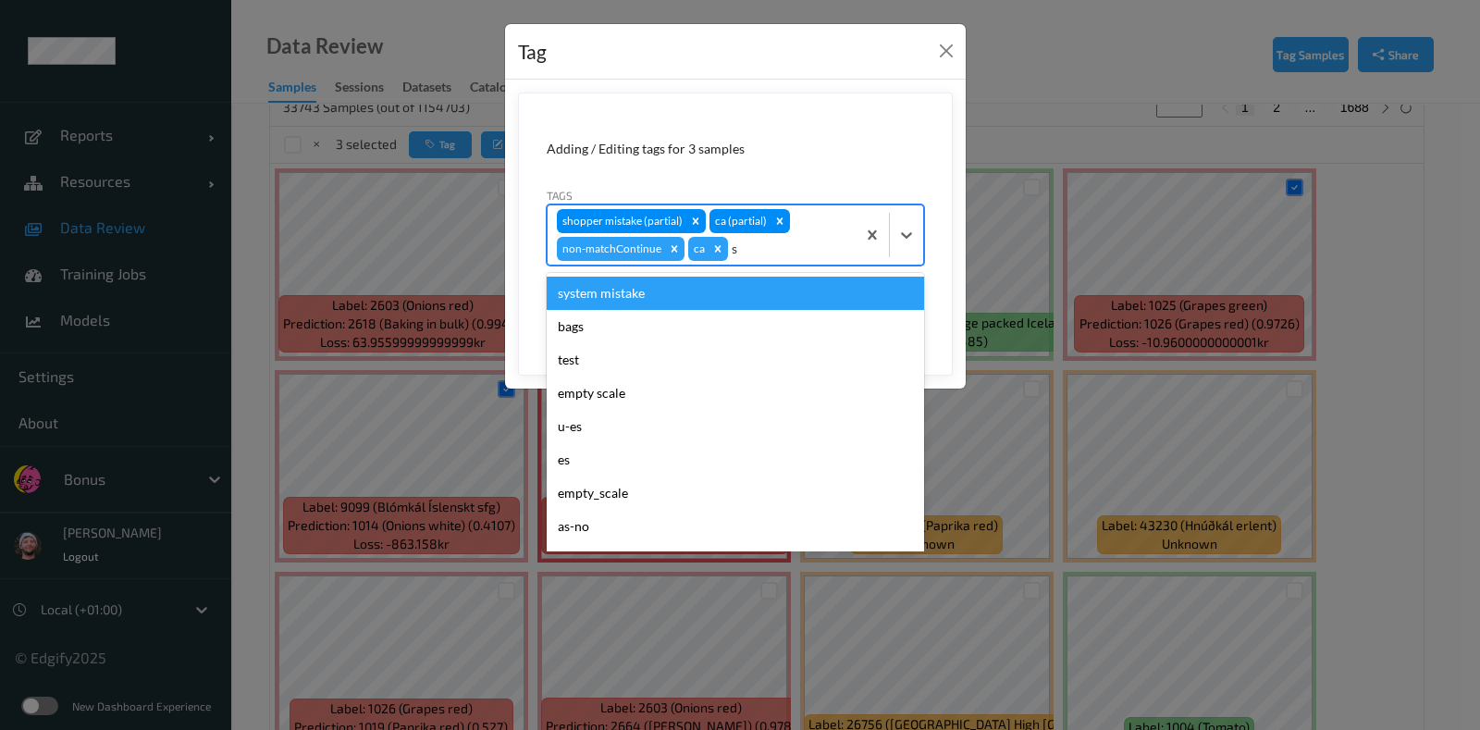
type input "sh"
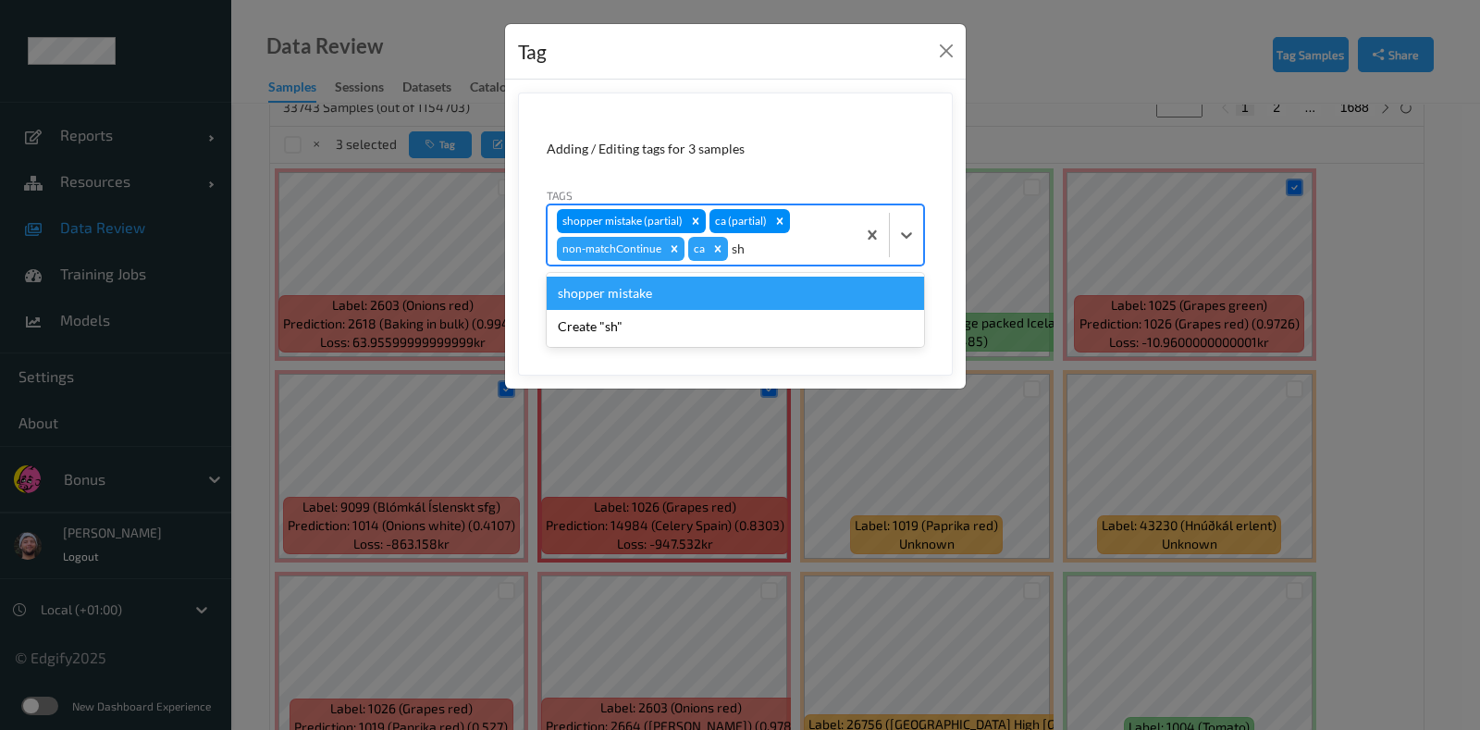
click at [717, 290] on div "shopper mistake" at bounding box center [735, 293] width 377 height 33
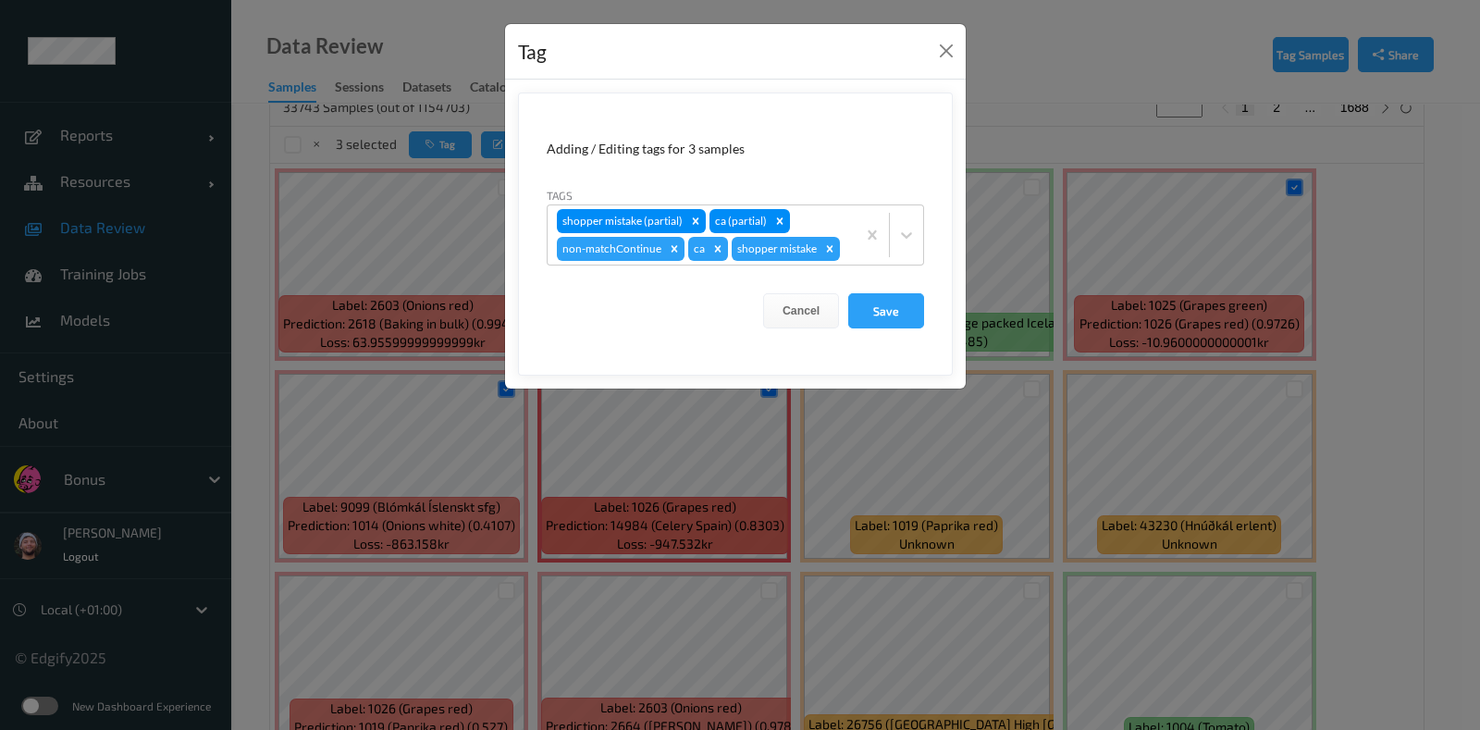
click at [881, 290] on form "Adding / Editing tags for 3 samples Tags shopper mistake (partial) ca (partial)…" at bounding box center [735, 234] width 435 height 283
click at [883, 302] on button "Save" at bounding box center [886, 310] width 76 height 35
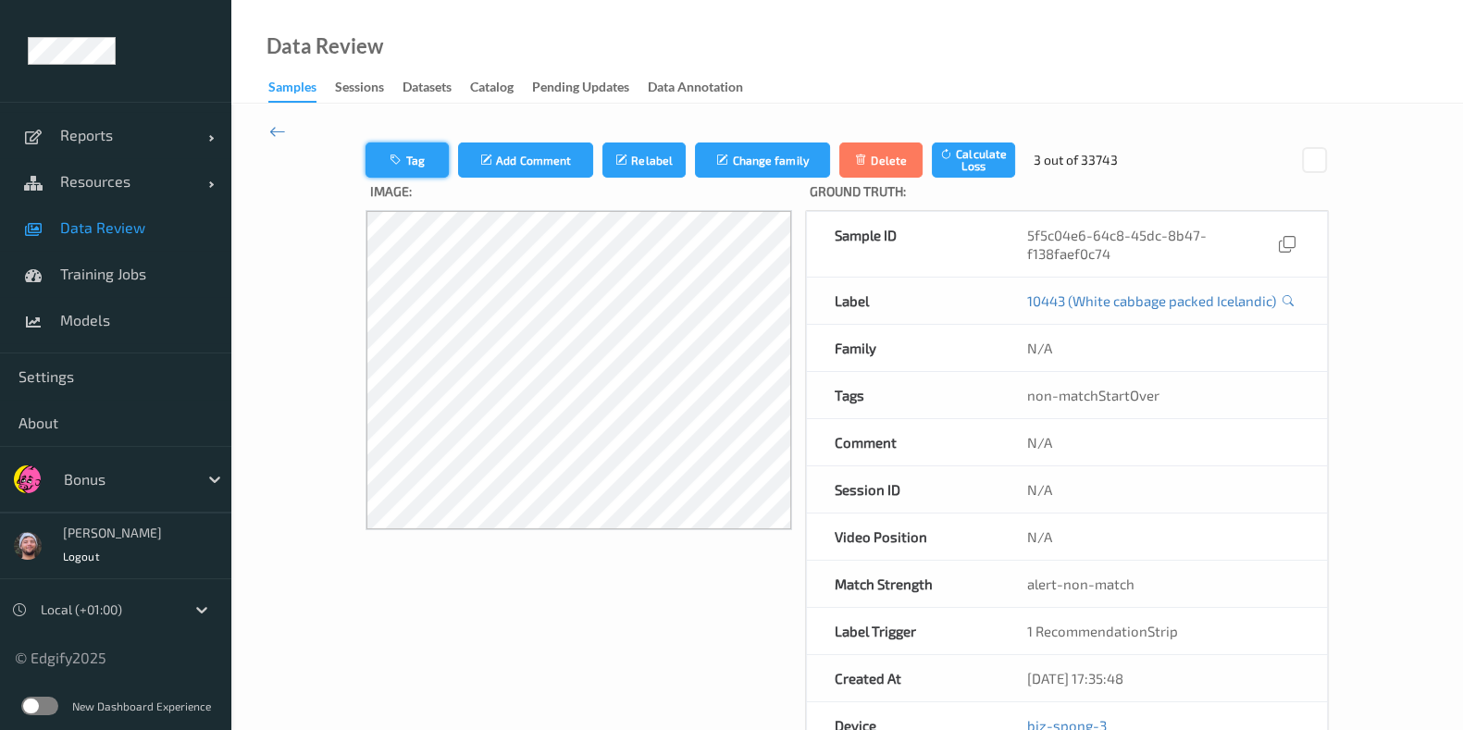
click at [425, 148] on button "Tag" at bounding box center [406, 159] width 83 height 35
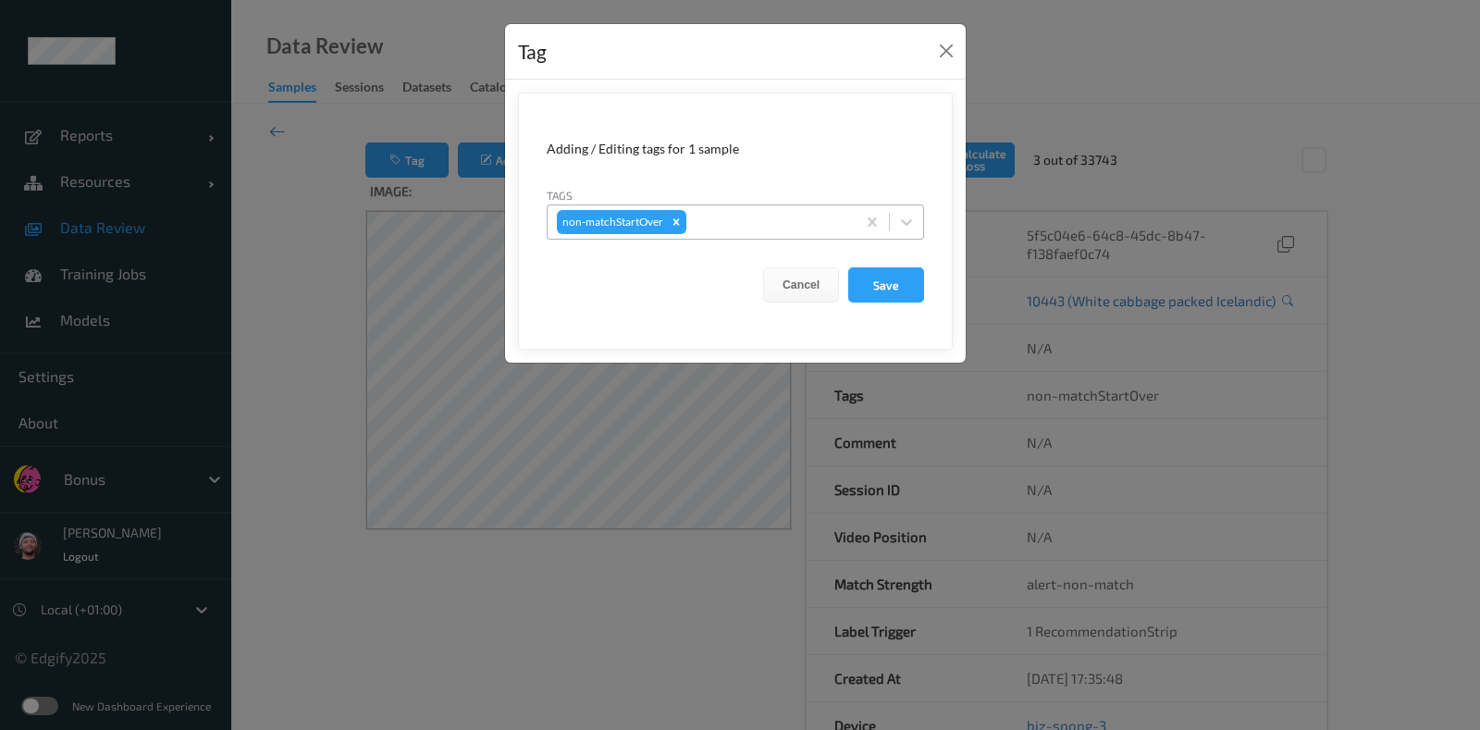
click at [724, 224] on div at bounding box center [768, 222] width 156 height 22
type input "wa"
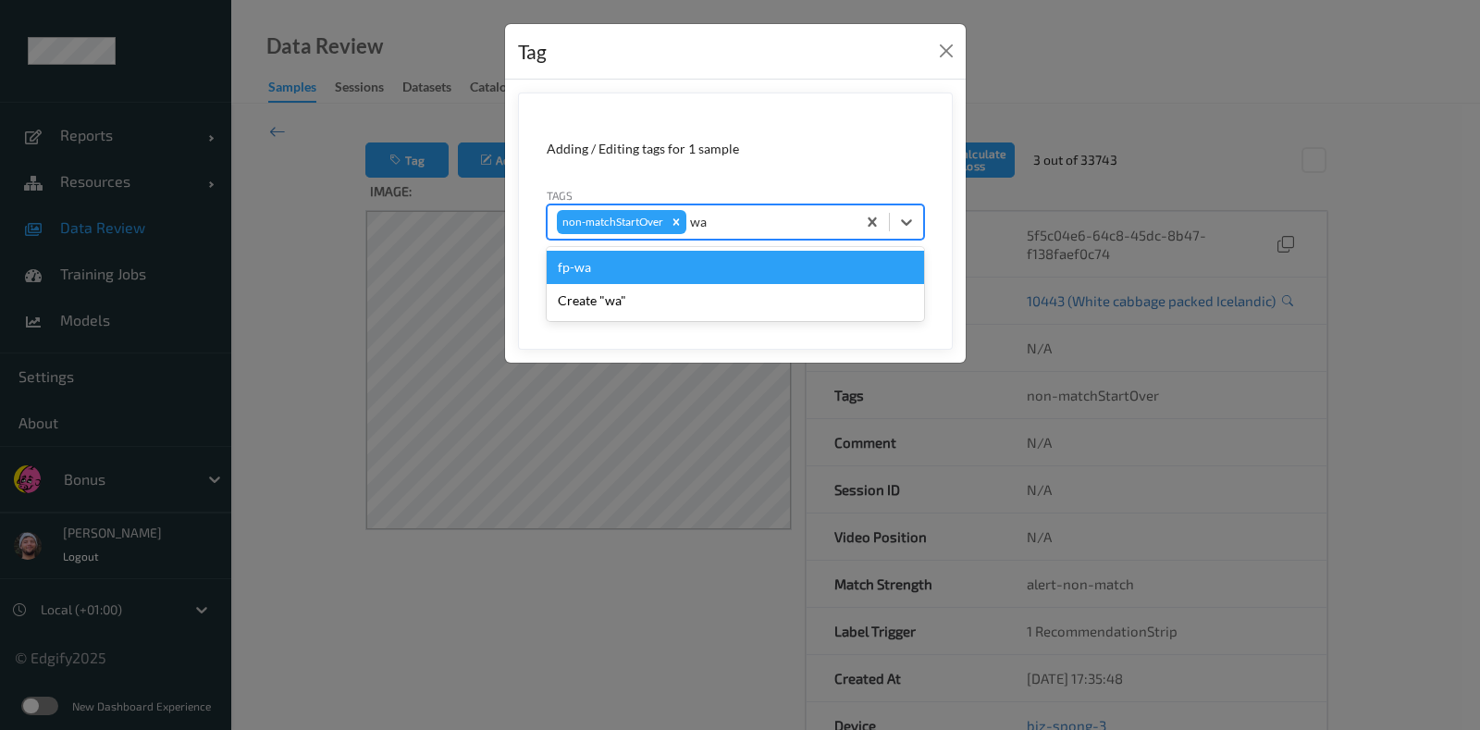
click at [690, 262] on div "fp-wa" at bounding box center [735, 267] width 377 height 33
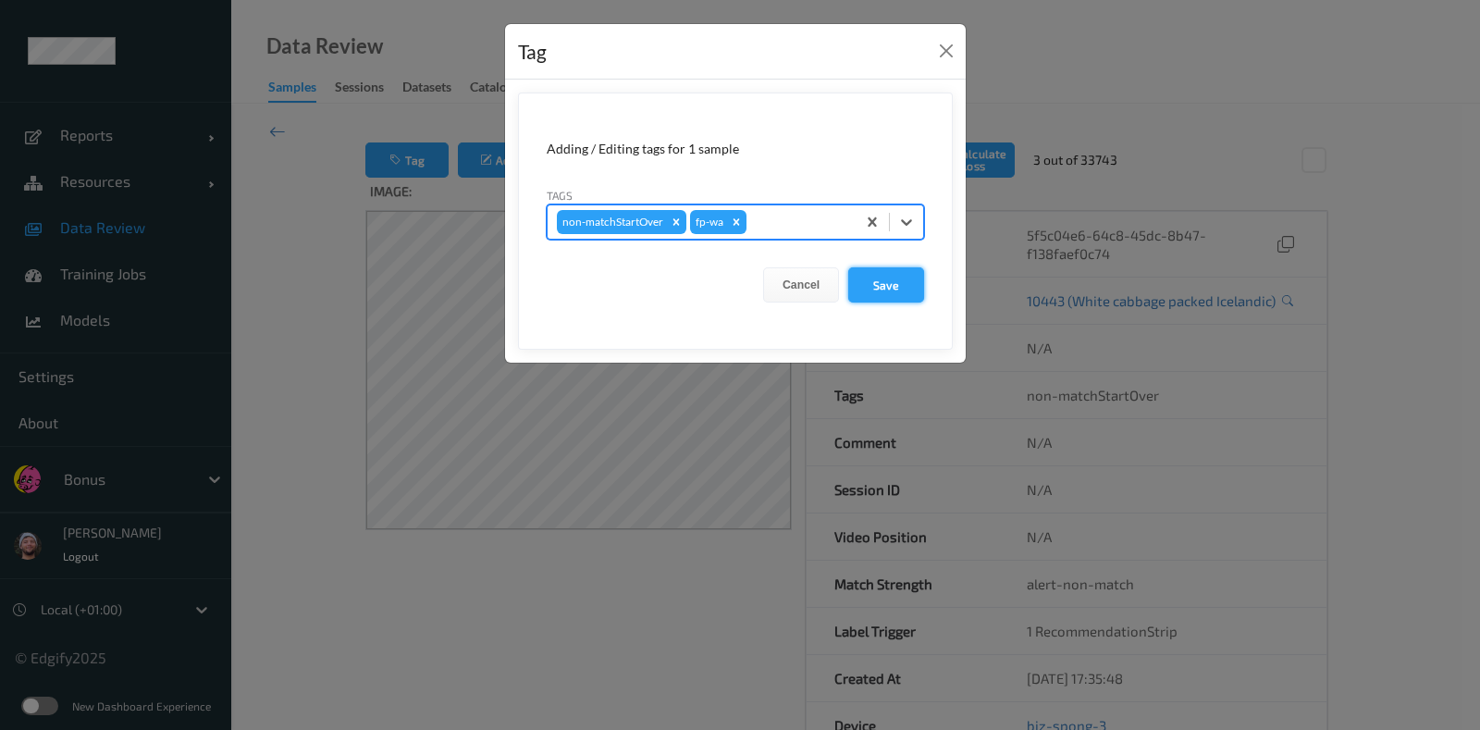
click at [869, 271] on button "Save" at bounding box center [886, 284] width 76 height 35
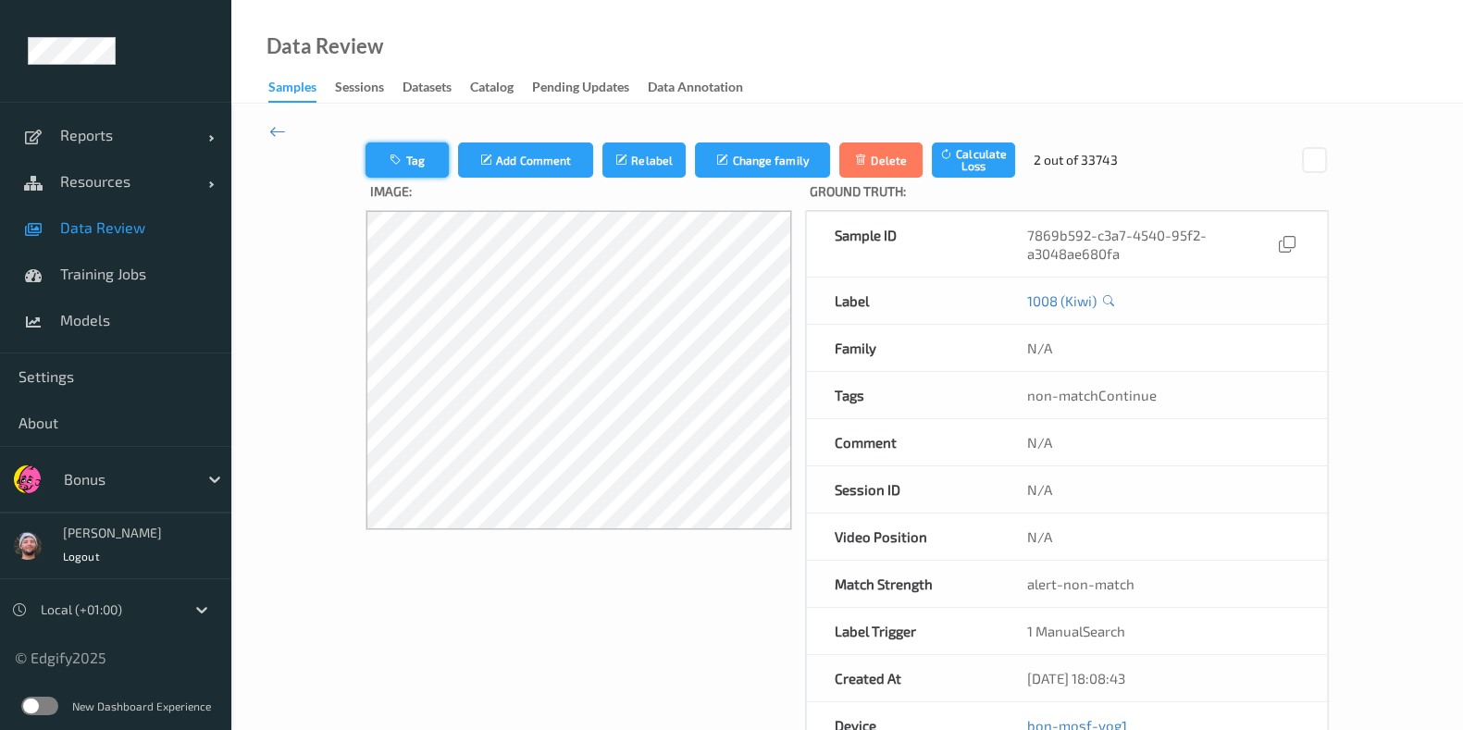
click at [419, 164] on button "Tag" at bounding box center [406, 159] width 83 height 35
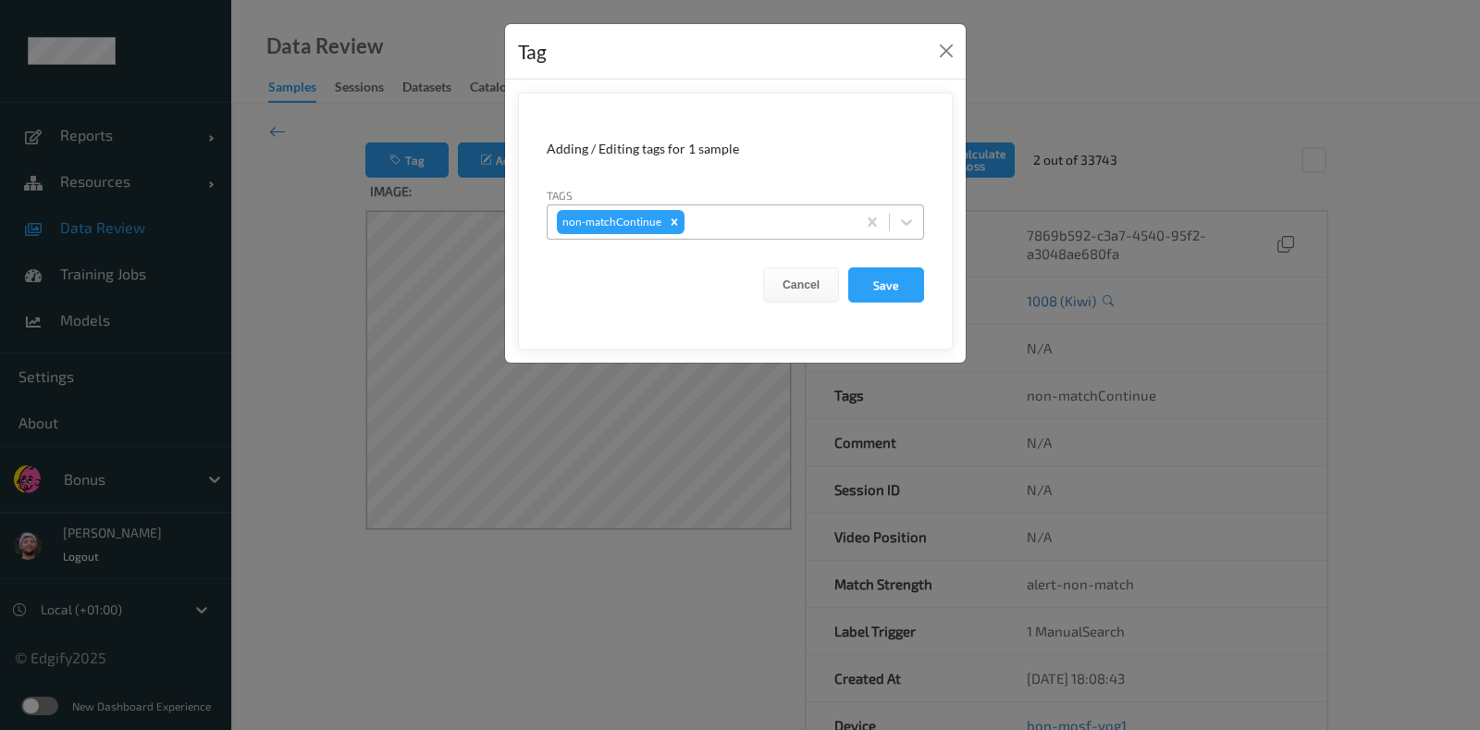
click at [747, 219] on div at bounding box center [767, 222] width 158 height 22
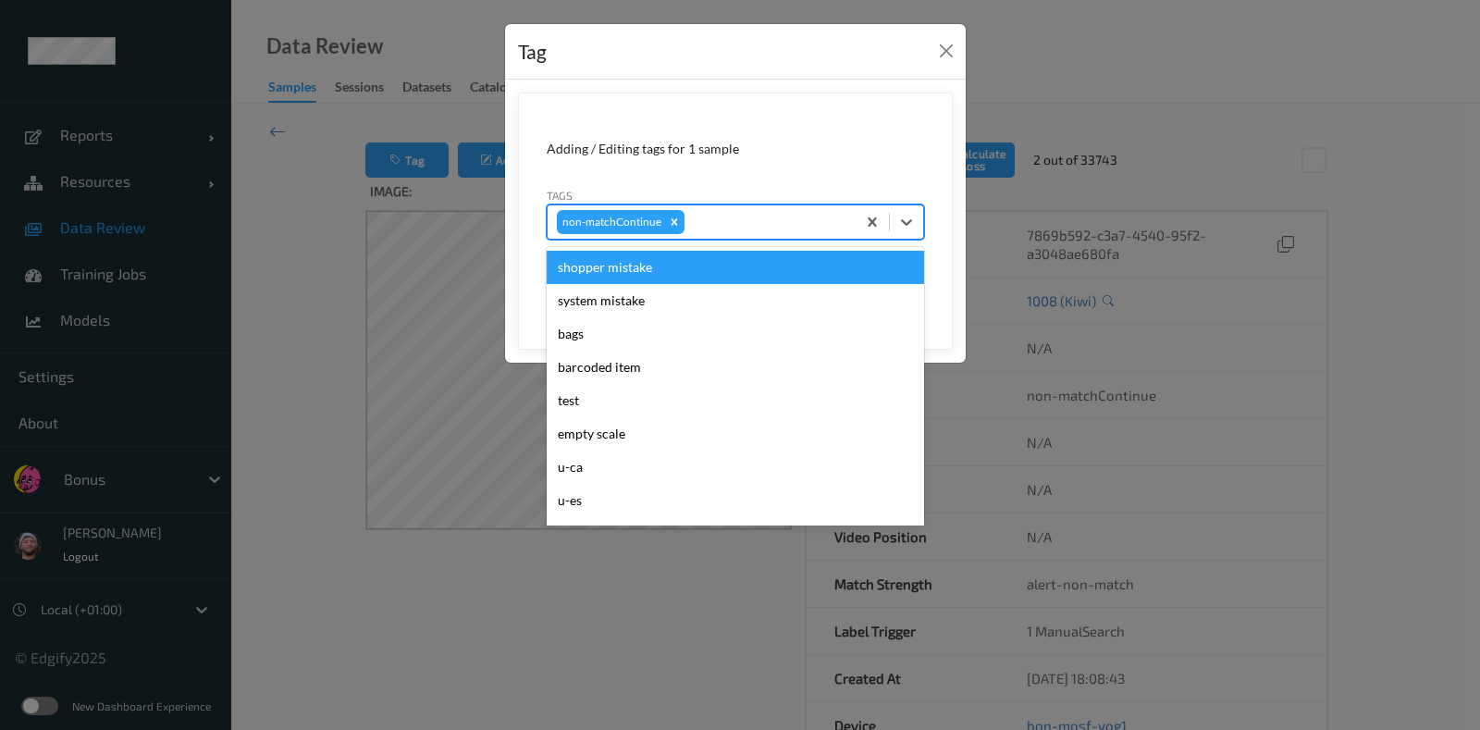
click at [1282, 421] on div "Tag Adding / Editing tags for 1 sample Tags option shopper mistake focused, 1 o…" at bounding box center [740, 365] width 1480 height 730
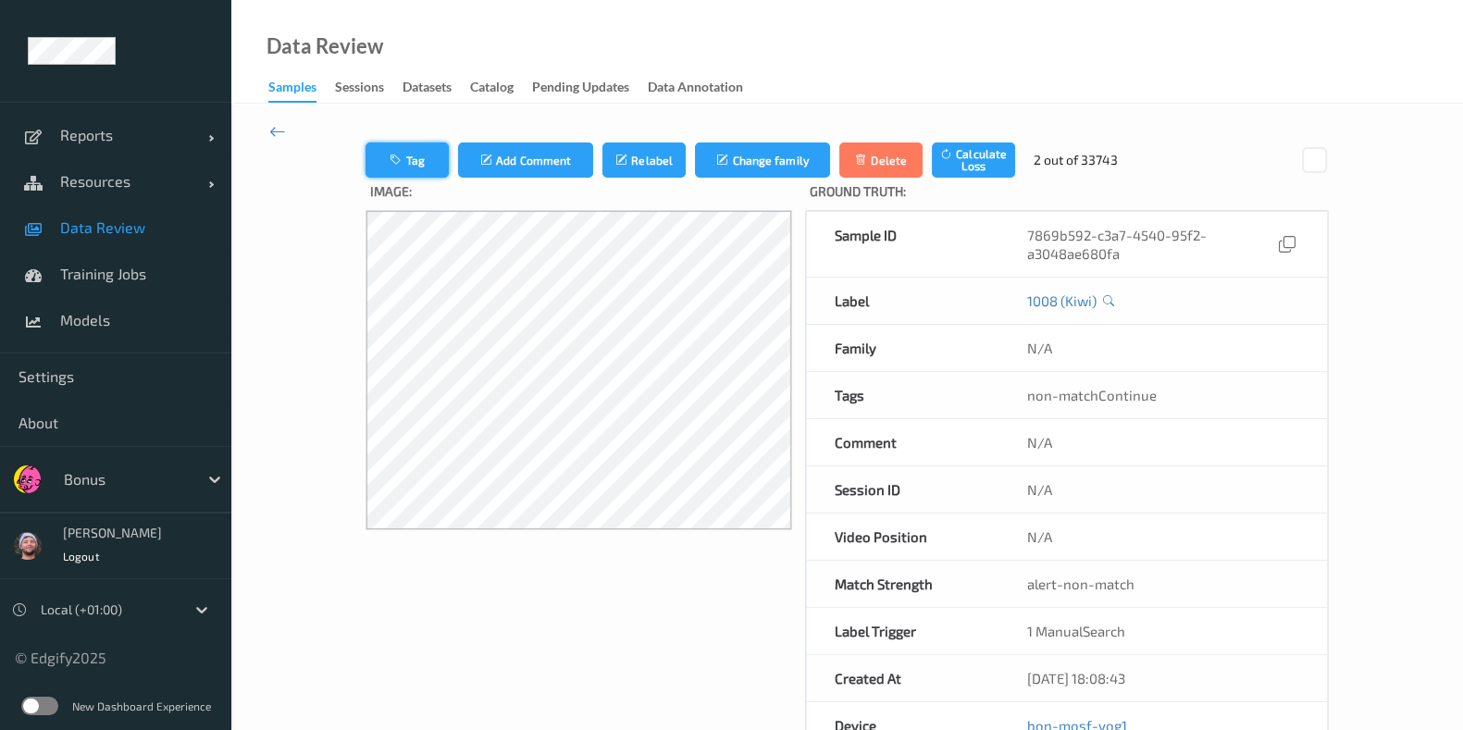
click at [405, 169] on button "Tag" at bounding box center [406, 159] width 83 height 35
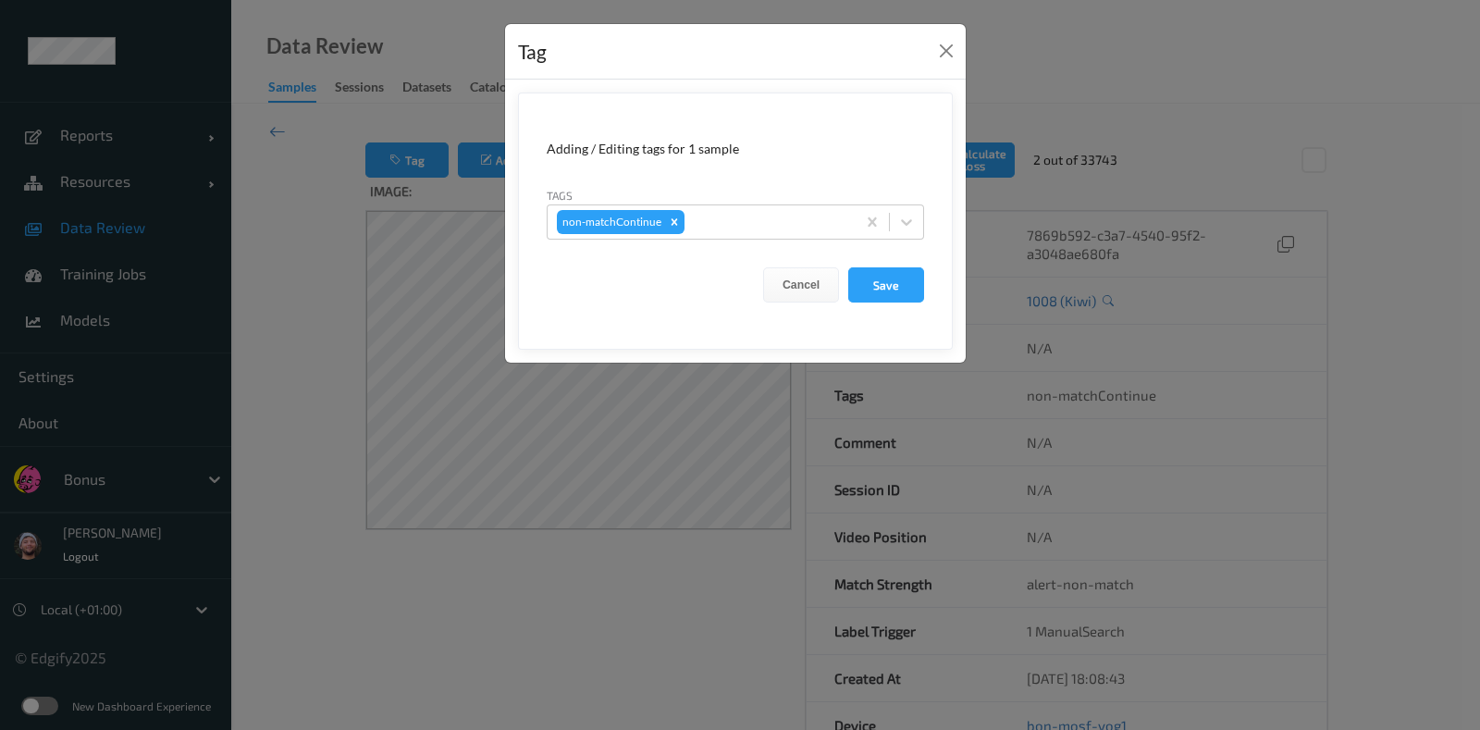
click at [786, 241] on form "Adding / Editing tags for 1 sample Tags non-matchContinue Cancel Save" at bounding box center [735, 221] width 435 height 257
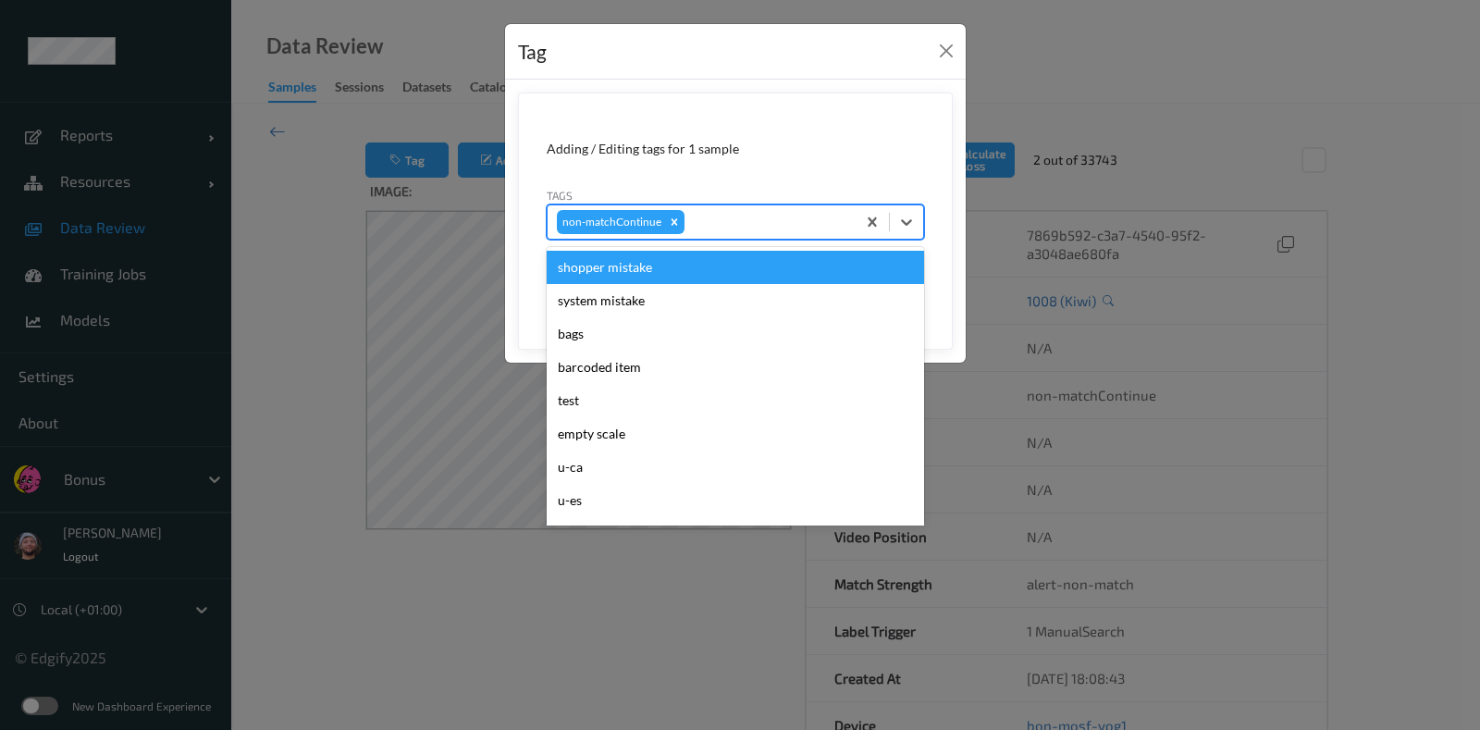
click at [785, 229] on div at bounding box center [767, 222] width 158 height 22
type input "pi"
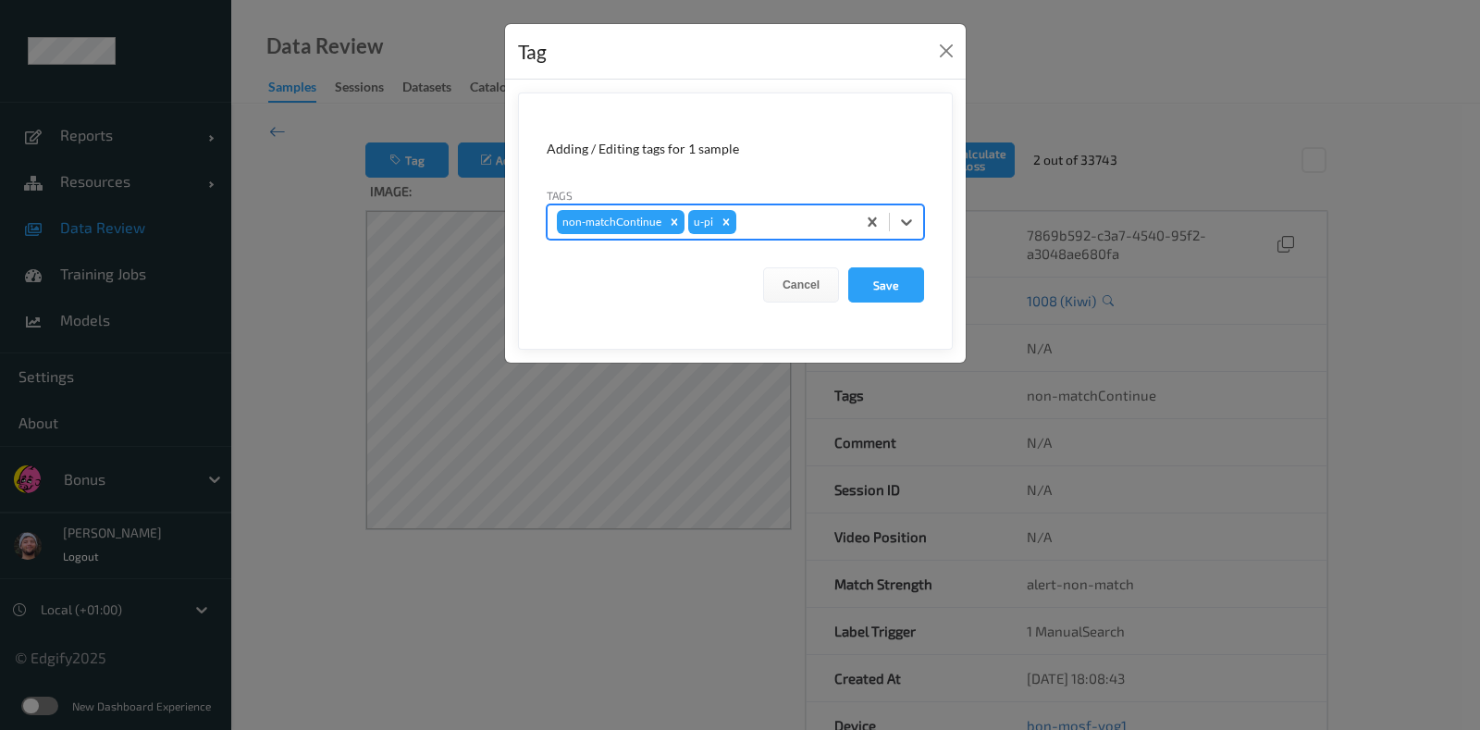
click at [848, 267] on button "Save" at bounding box center [886, 284] width 76 height 35
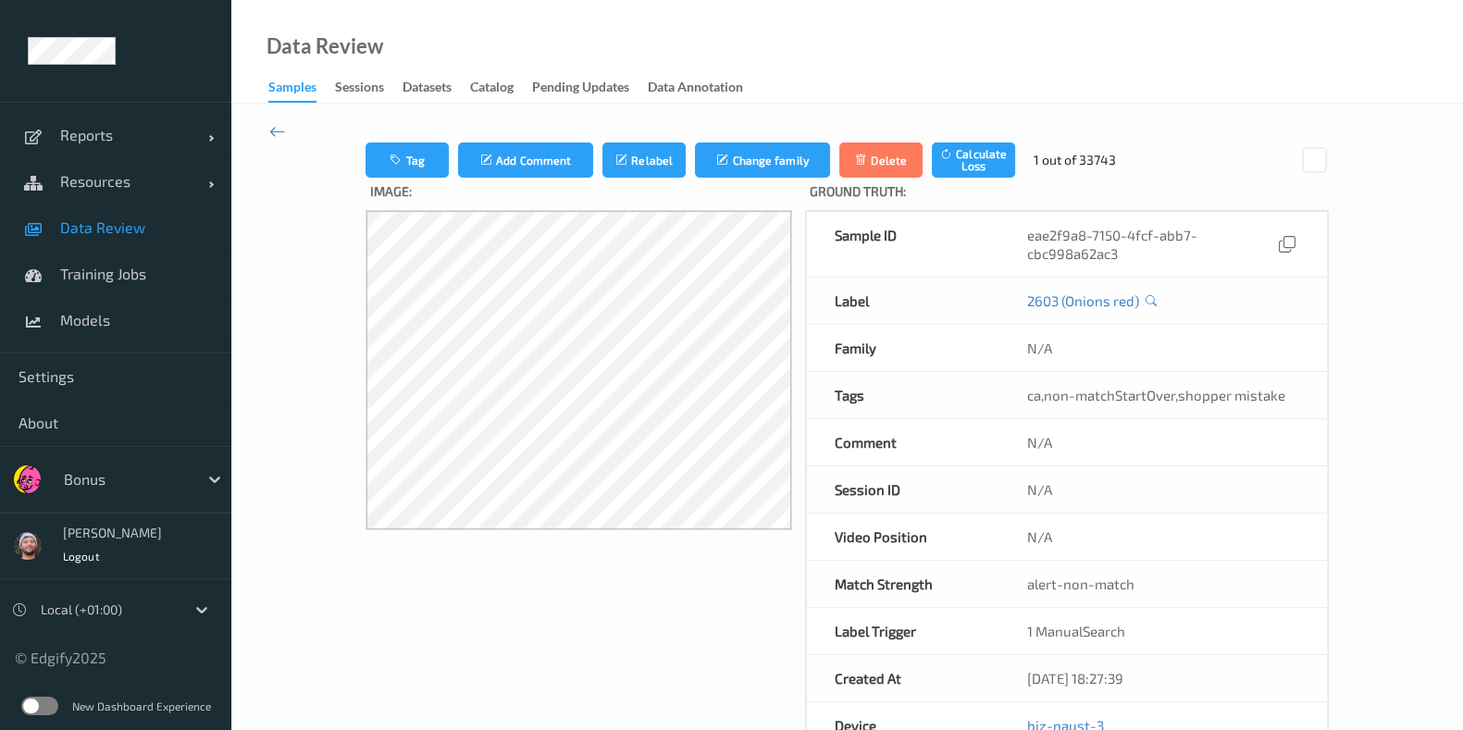
click at [120, 229] on span "Data Review" at bounding box center [136, 227] width 153 height 19
